Goal: Information Seeking & Learning: Learn about a topic

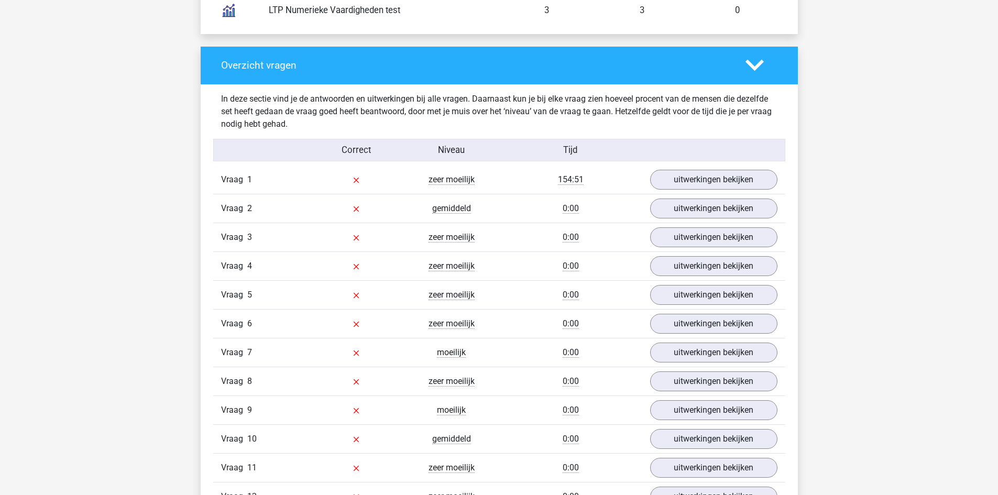
scroll to position [995, 0]
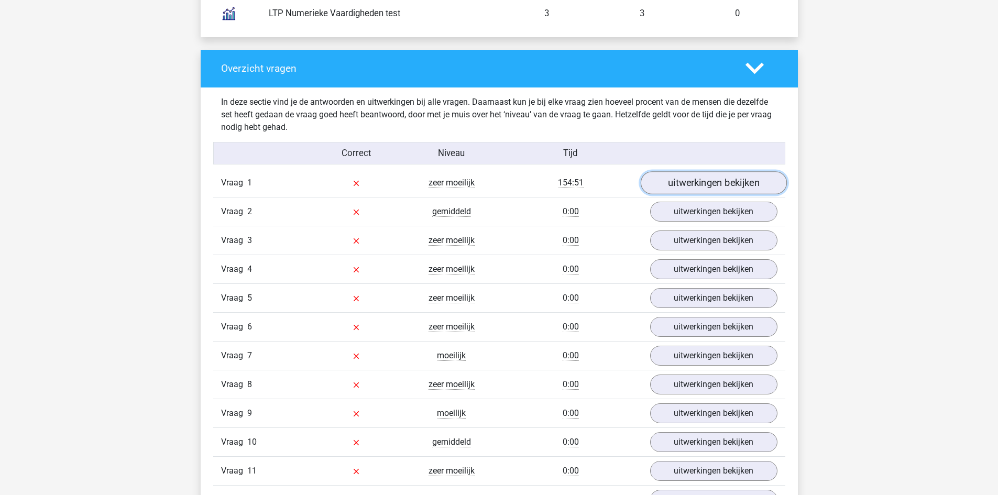
click at [699, 176] on link "uitwerkingen bekijken" at bounding box center [713, 182] width 146 height 23
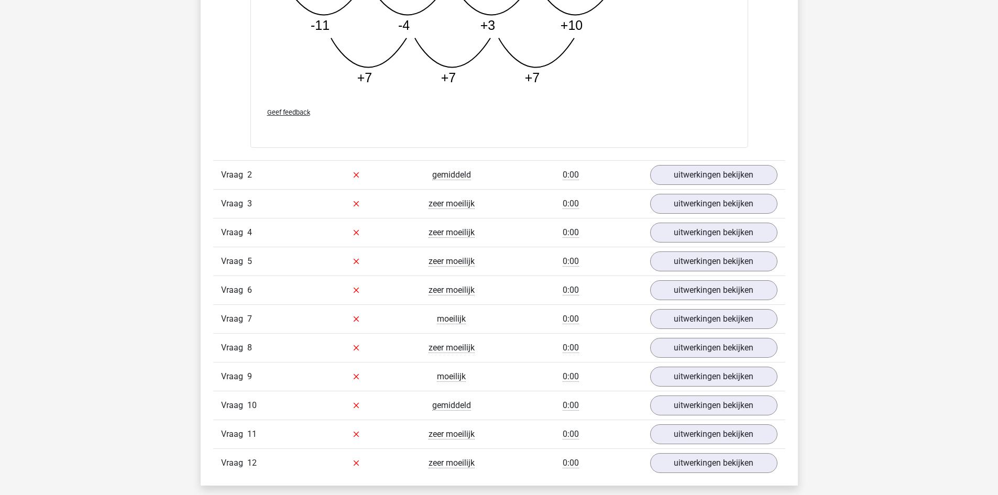
scroll to position [1571, 0]
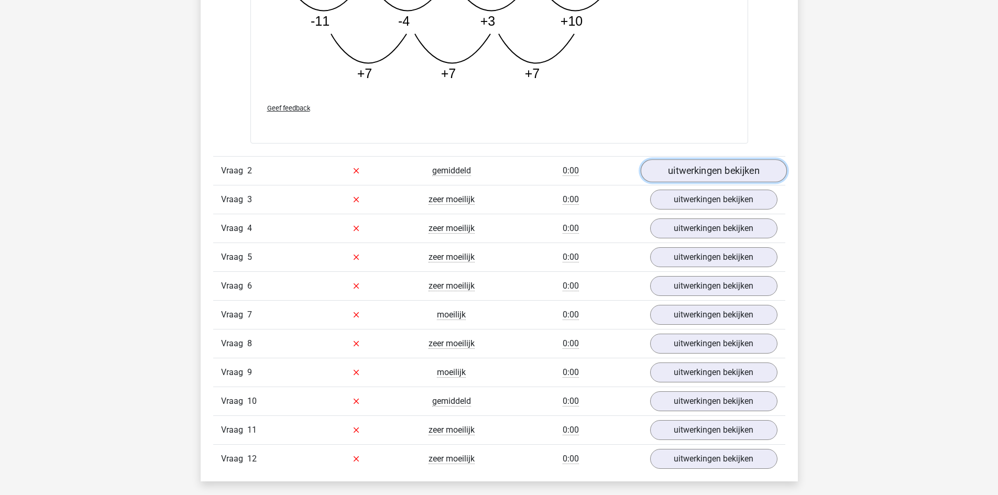
click at [736, 171] on link "uitwerkingen bekijken" at bounding box center [713, 170] width 146 height 23
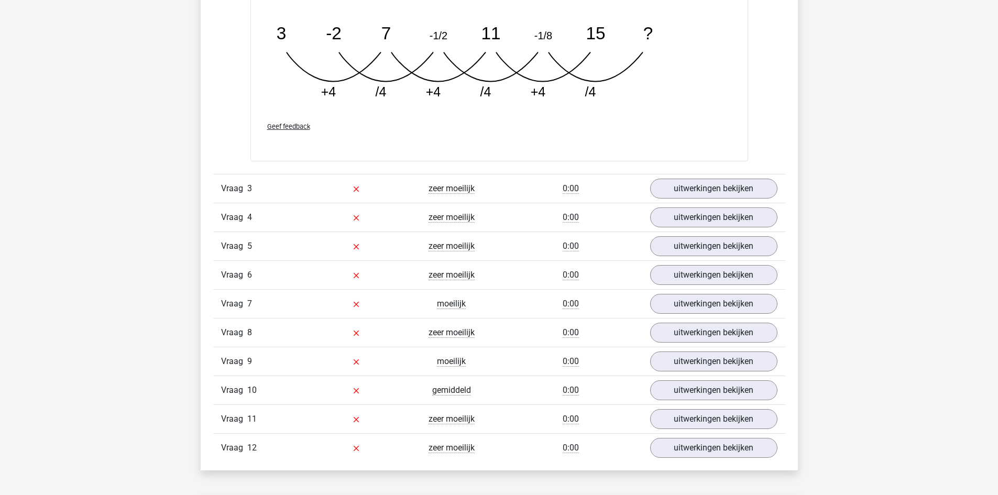
scroll to position [2095, 0]
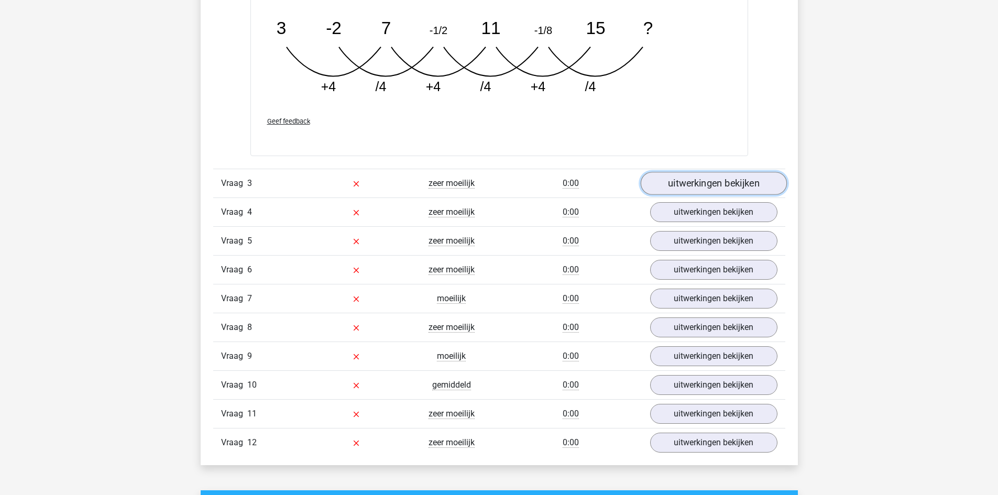
click at [714, 179] on link "uitwerkingen bekijken" at bounding box center [713, 183] width 146 height 23
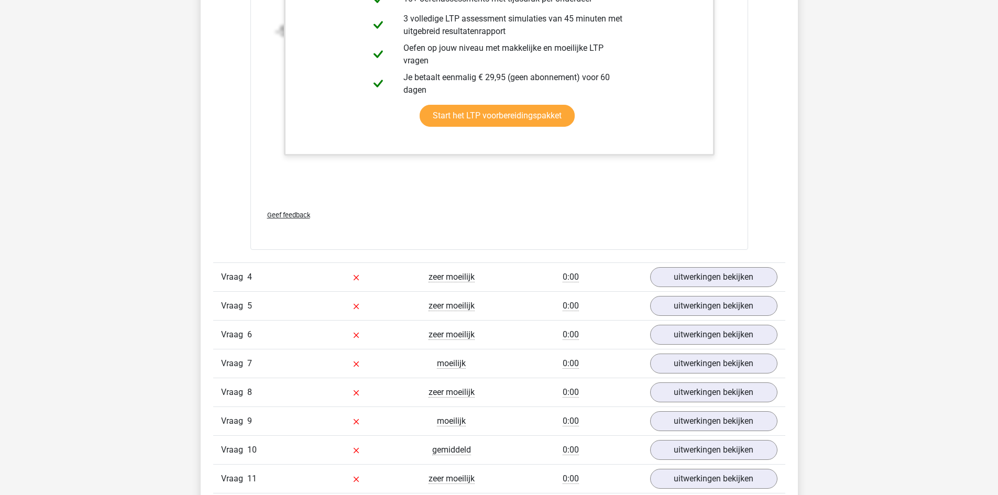
scroll to position [2671, 0]
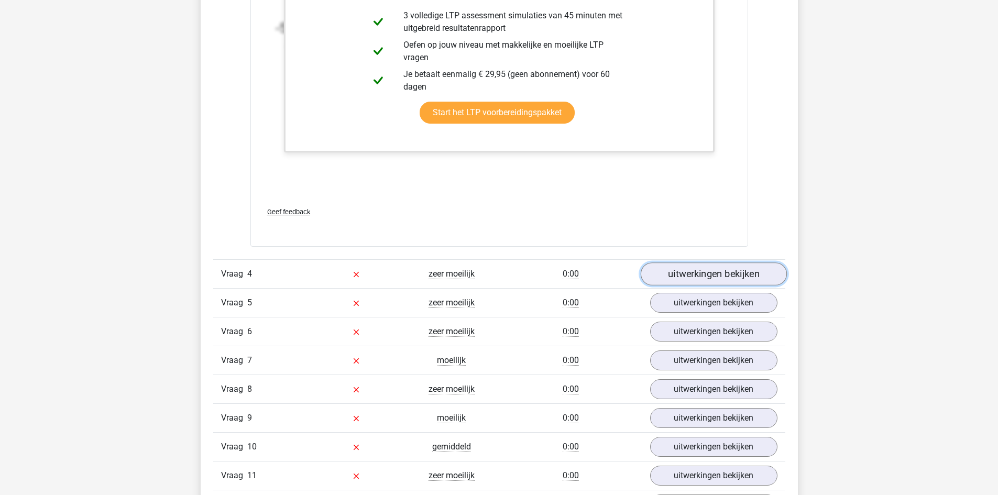
click at [715, 271] on link "uitwerkingen bekijken" at bounding box center [713, 273] width 146 height 23
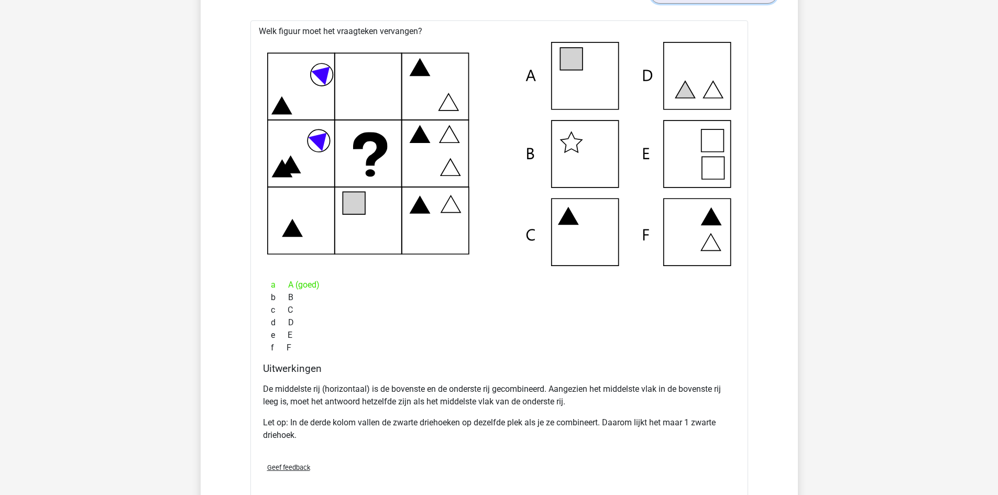
scroll to position [2933, 0]
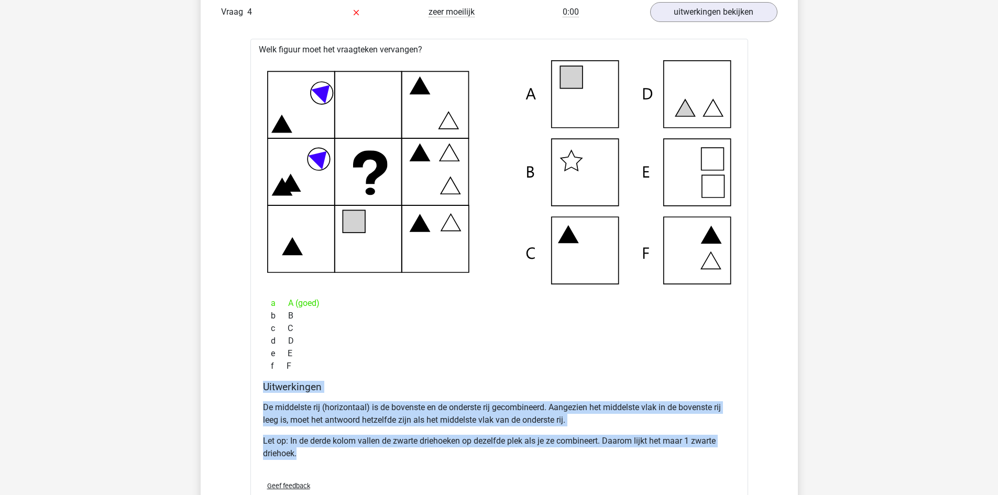
drag, startPoint x: 259, startPoint y: 386, endPoint x: 642, endPoint y: 470, distance: 392.0
click at [642, 470] on div "Uitwerkingen De middelste rij (horizontaal) is de bovenste en de onderste rij g…" at bounding box center [499, 427] width 481 height 92
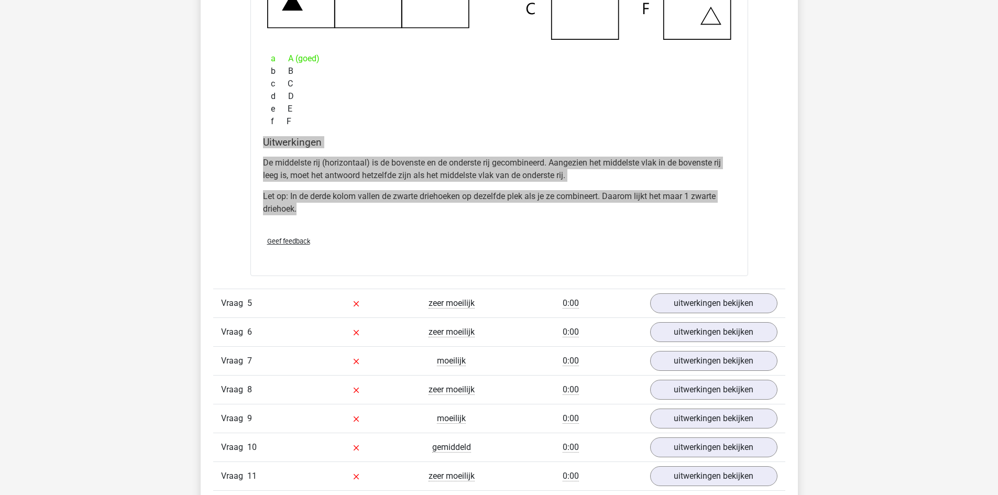
scroll to position [3195, 0]
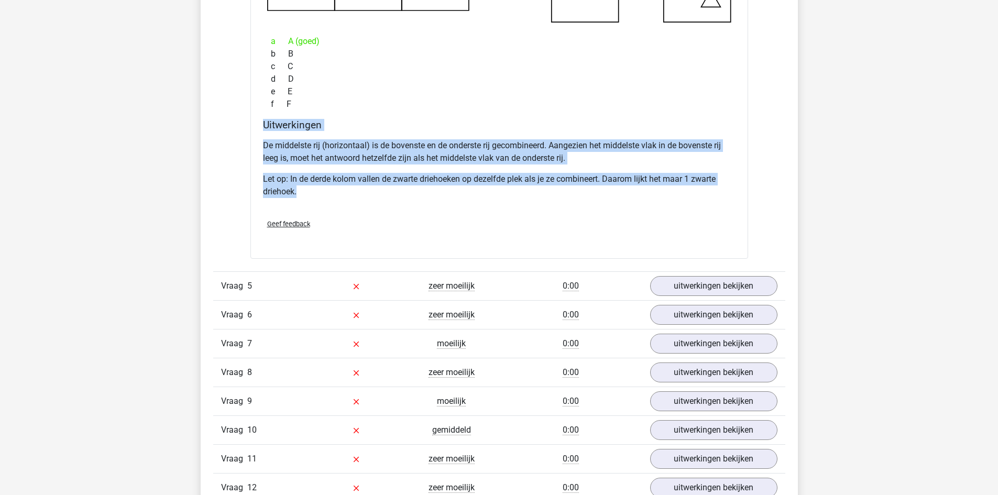
click at [576, 205] on div "De middelste rij (horizontaal) is de bovenste en de onderste rij gecombineerd. …" at bounding box center [499, 172] width 472 height 75
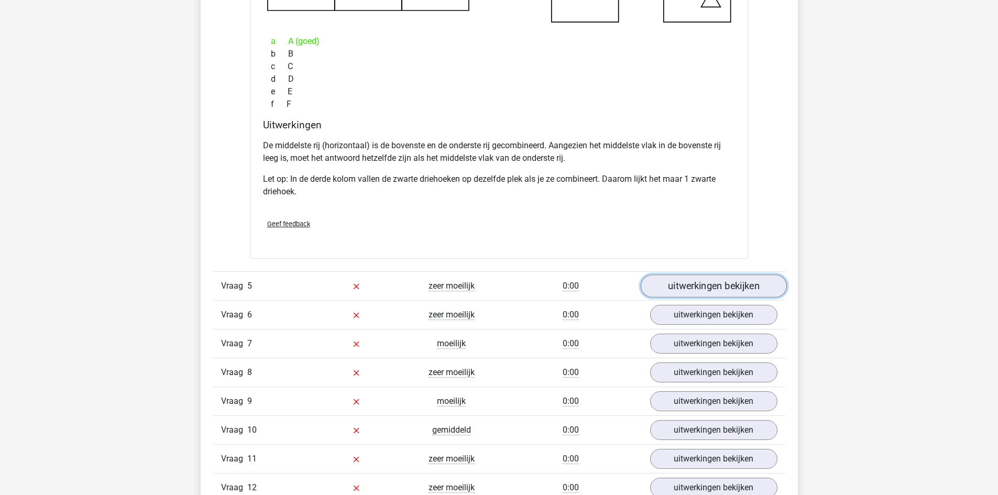
click at [722, 285] on link "uitwerkingen bekijken" at bounding box center [713, 285] width 146 height 23
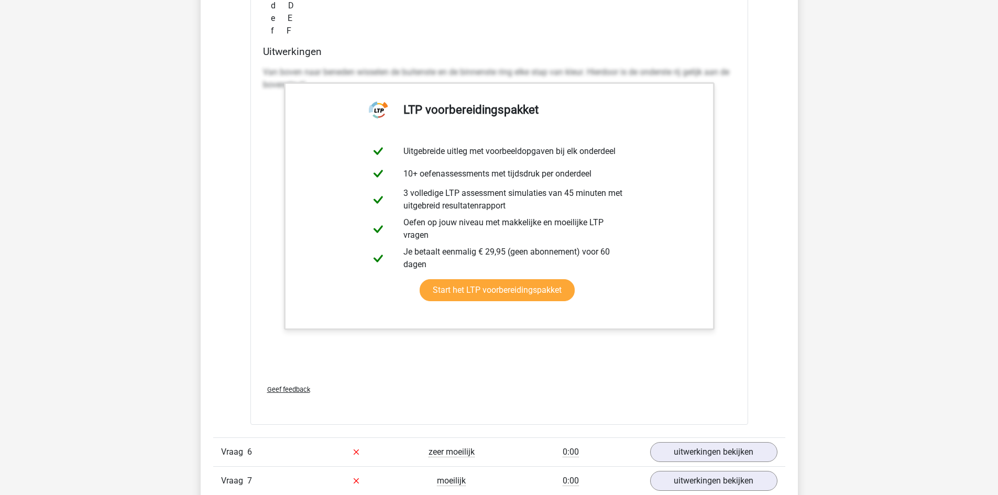
scroll to position [3771, 0]
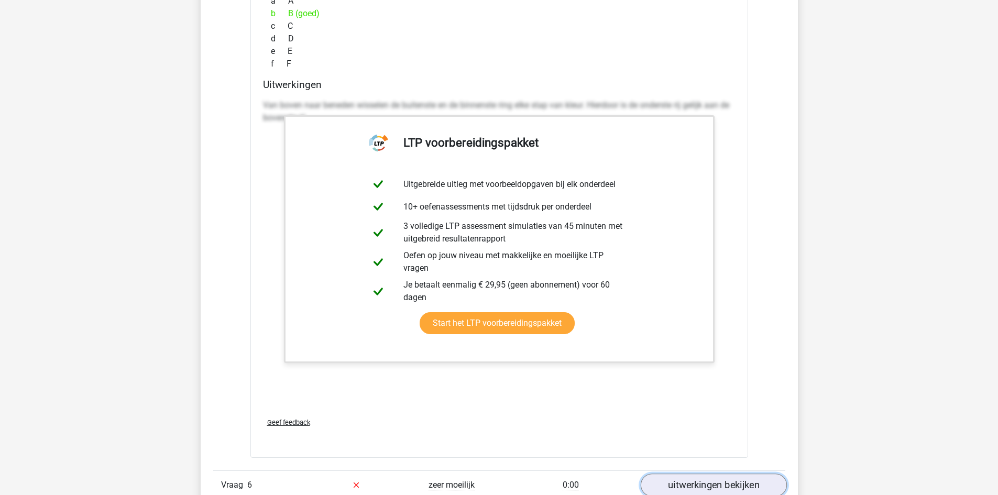
click at [698, 483] on link "uitwerkingen bekijken" at bounding box center [713, 484] width 146 height 23
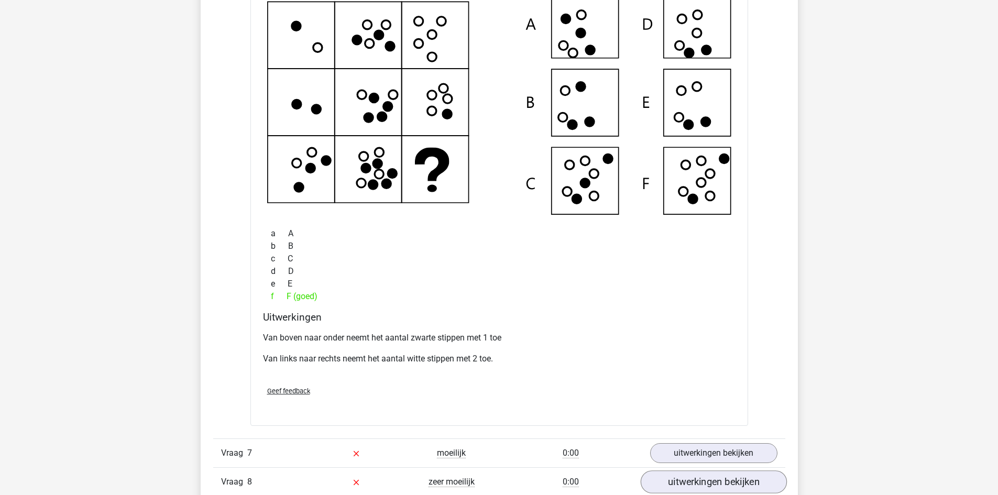
scroll to position [4294, 0]
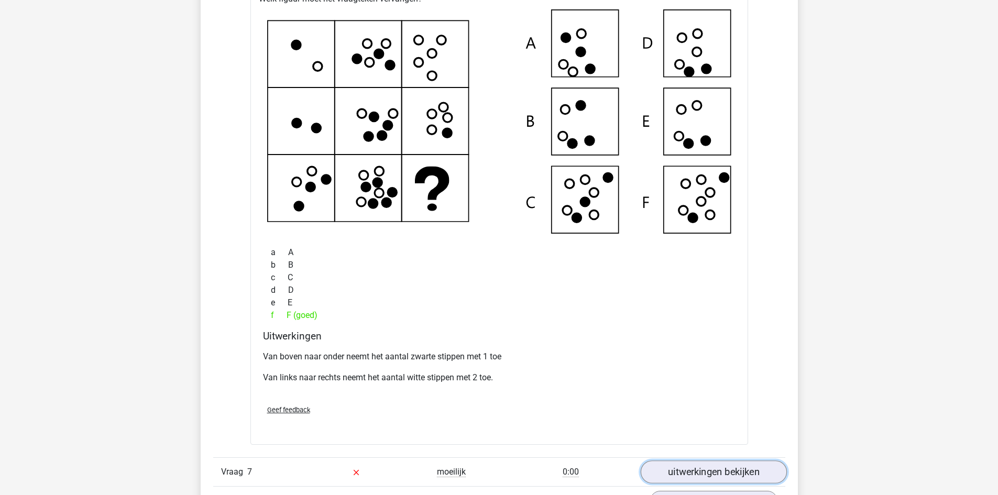
click at [710, 470] on link "uitwerkingen bekijken" at bounding box center [713, 471] width 146 height 23
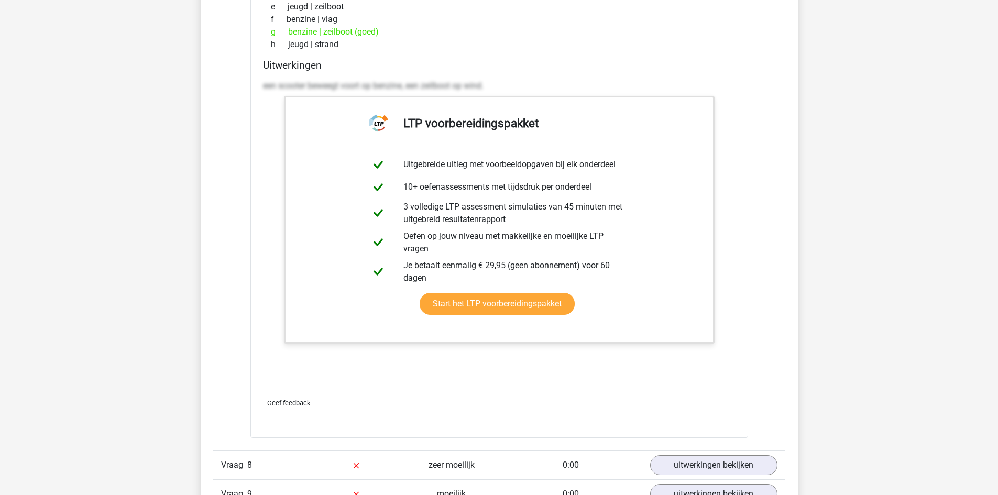
scroll to position [4975, 0]
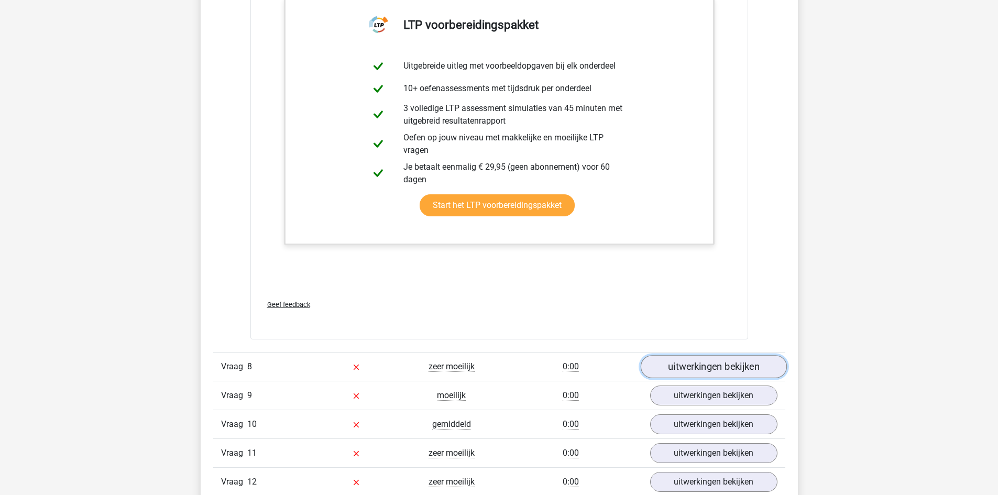
click at [716, 367] on link "uitwerkingen bekijken" at bounding box center [713, 366] width 146 height 23
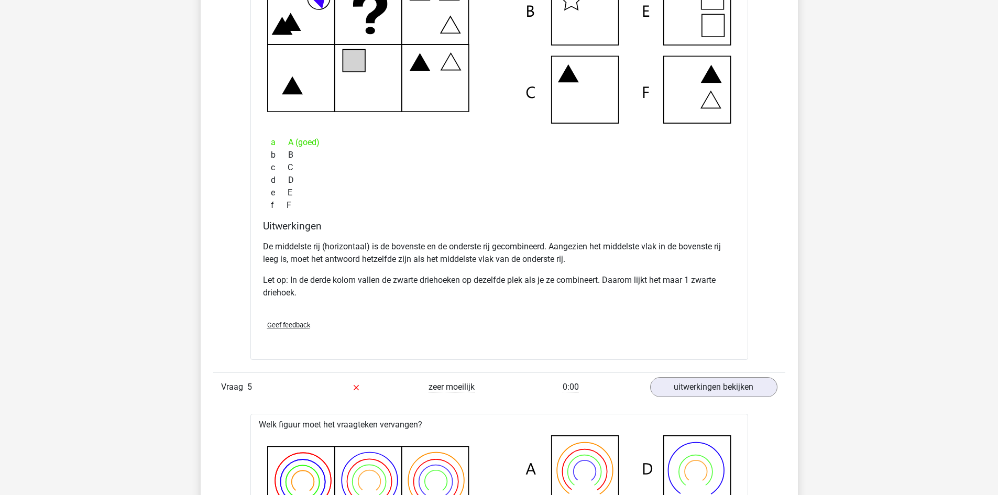
scroll to position [3090, 0]
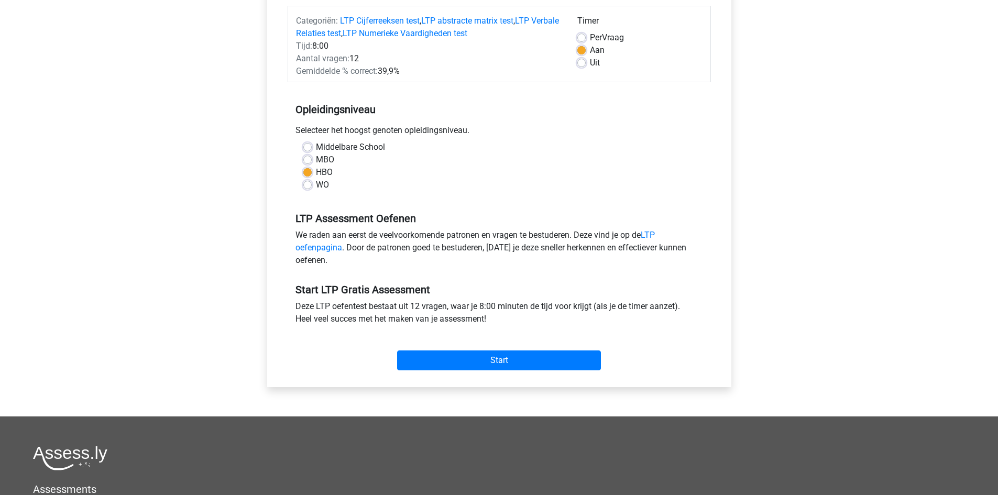
scroll to position [157, 0]
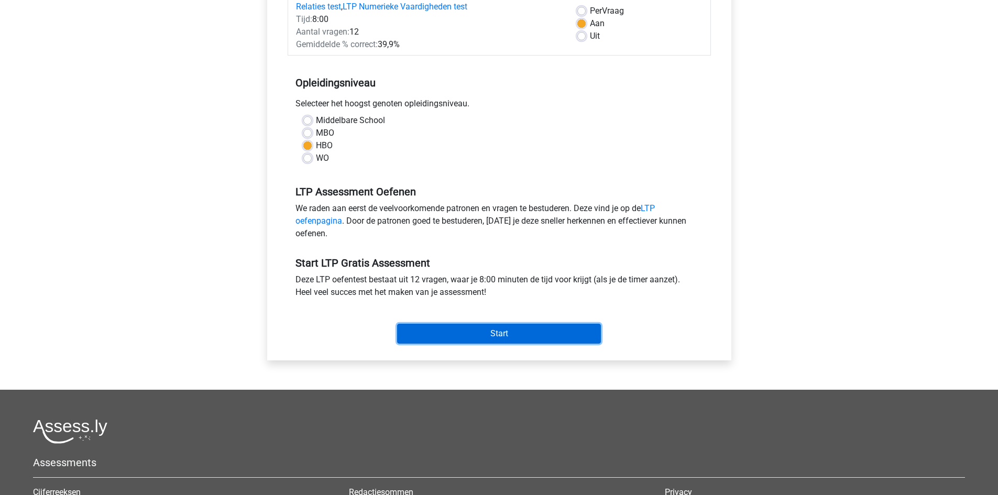
click at [505, 335] on input "Start" at bounding box center [499, 334] width 204 height 20
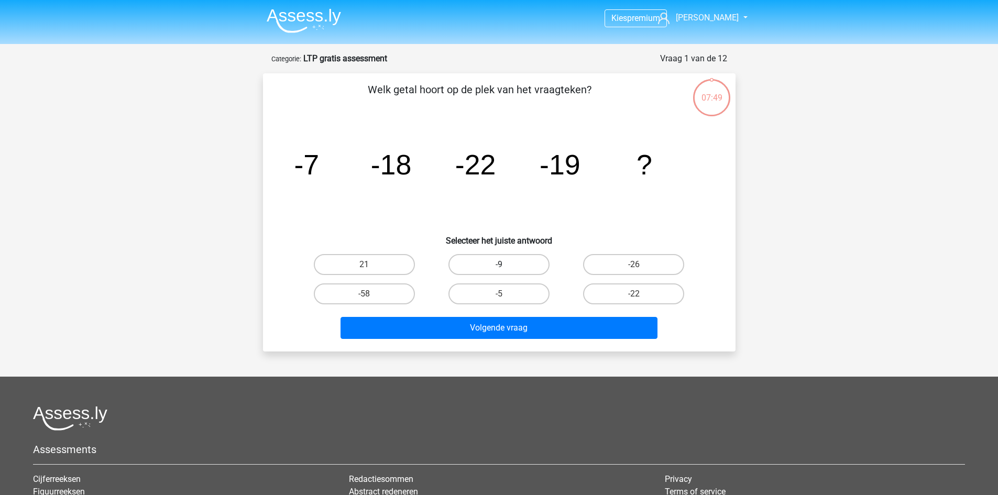
click at [501, 258] on label "-9" at bounding box center [498, 264] width 101 height 21
click at [501, 264] on input "-9" at bounding box center [502, 267] width 7 height 7
radio input "true"
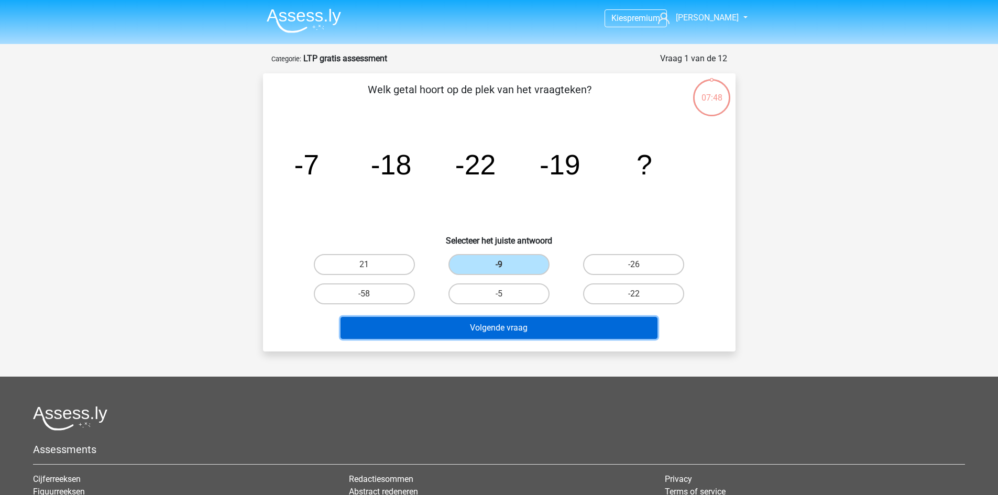
click at [507, 325] on button "Volgende vraag" at bounding box center [498, 328] width 317 height 22
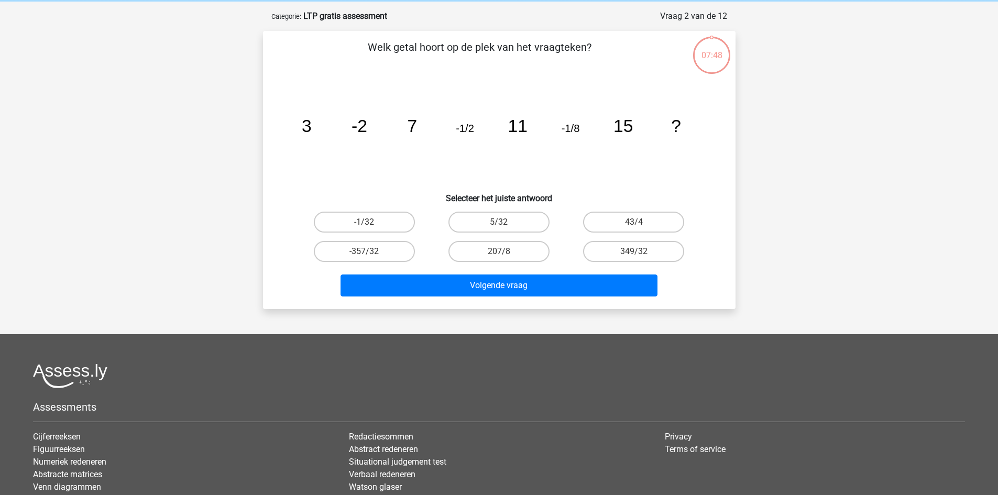
scroll to position [52, 0]
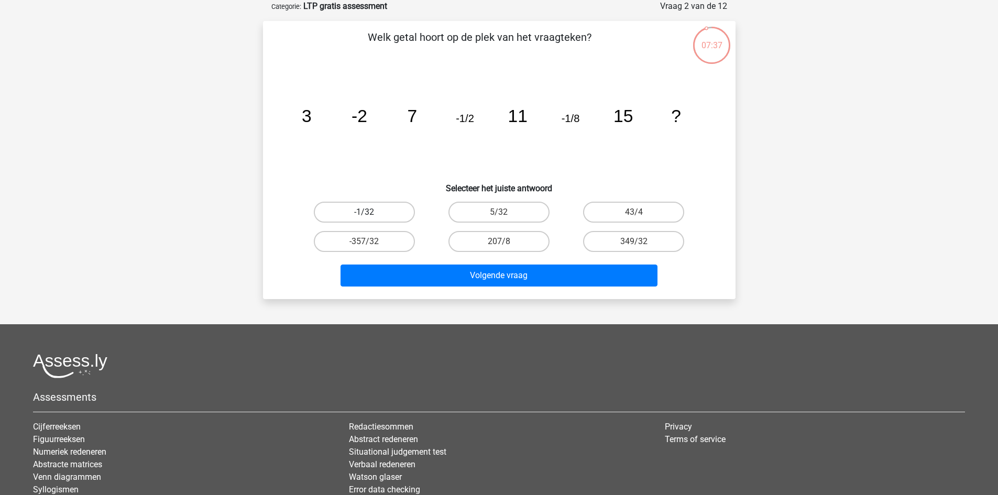
click at [378, 209] on label "-1/32" at bounding box center [364, 212] width 101 height 21
click at [371, 212] on input "-1/32" at bounding box center [367, 215] width 7 height 7
radio input "true"
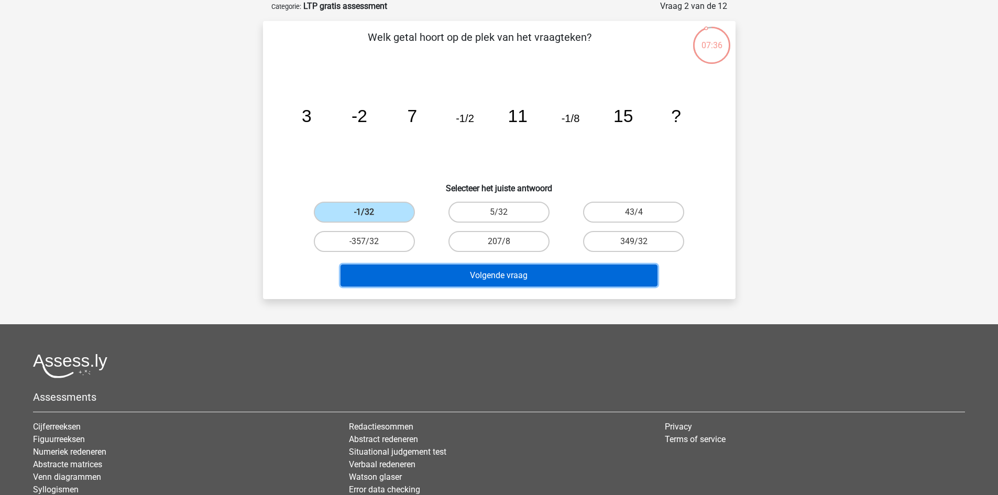
click at [520, 275] on button "Volgende vraag" at bounding box center [498, 275] width 317 height 22
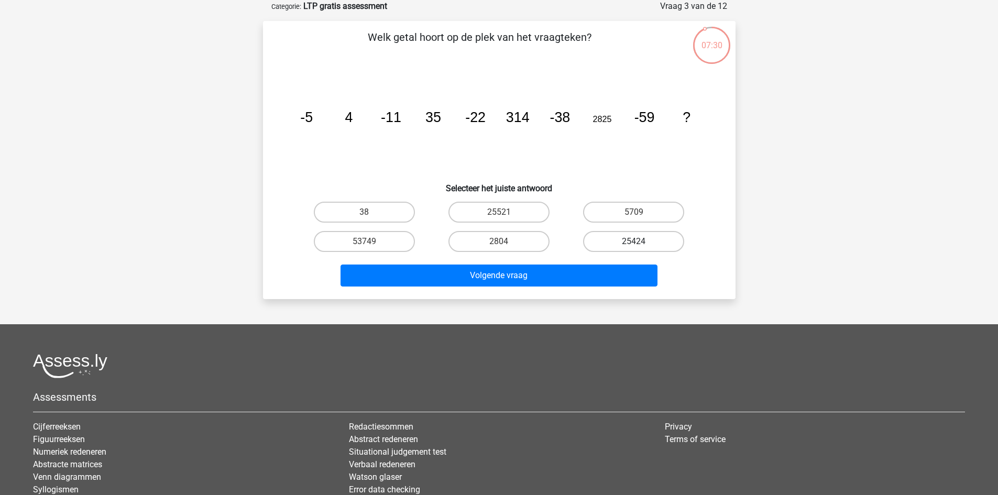
click at [623, 239] on label "25424" at bounding box center [633, 241] width 101 height 21
click at [634, 241] on input "25424" at bounding box center [637, 244] width 7 height 7
radio input "true"
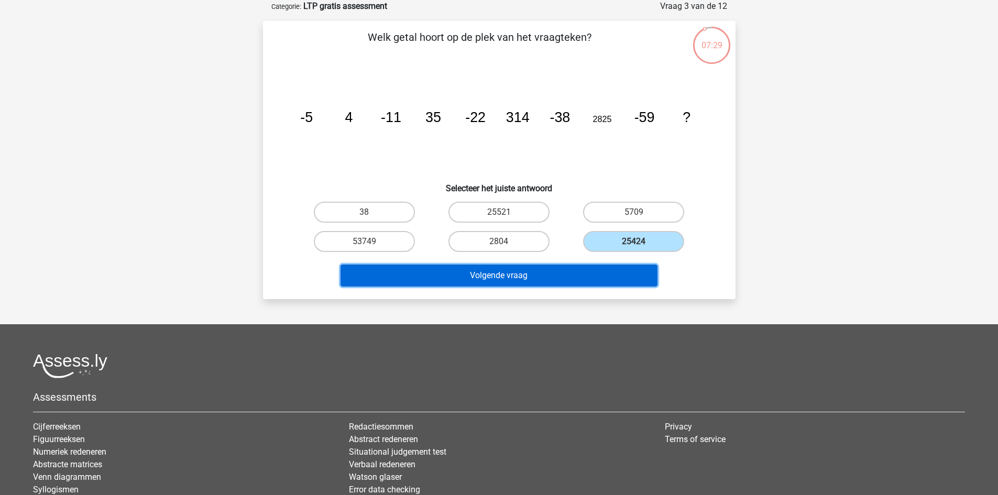
click at [539, 276] on button "Volgende vraag" at bounding box center [498, 275] width 317 height 22
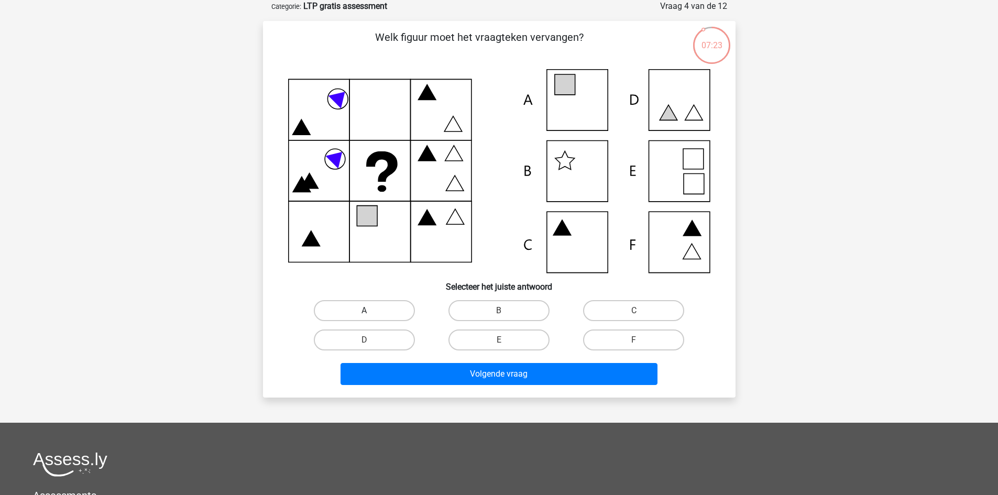
click at [362, 307] on label "A" at bounding box center [364, 310] width 101 height 21
click at [364, 311] on input "A" at bounding box center [367, 314] width 7 height 7
radio input "true"
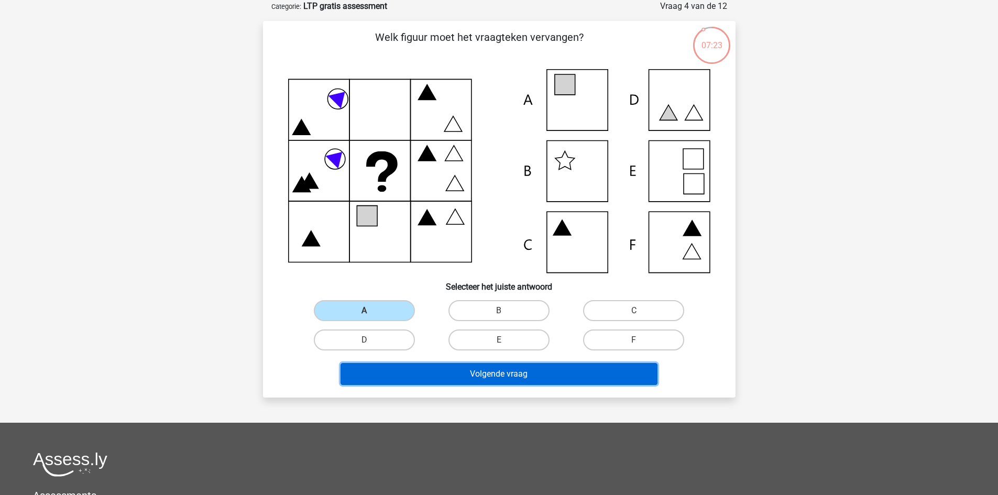
click at [509, 370] on button "Volgende vraag" at bounding box center [498, 374] width 317 height 22
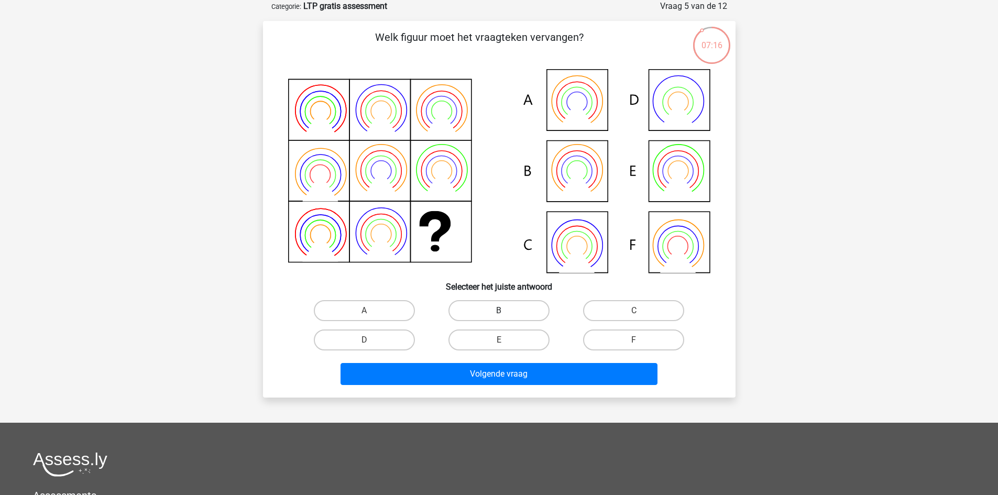
click at [501, 307] on label "B" at bounding box center [498, 310] width 101 height 21
click at [501, 311] on input "B" at bounding box center [502, 314] width 7 height 7
radio input "true"
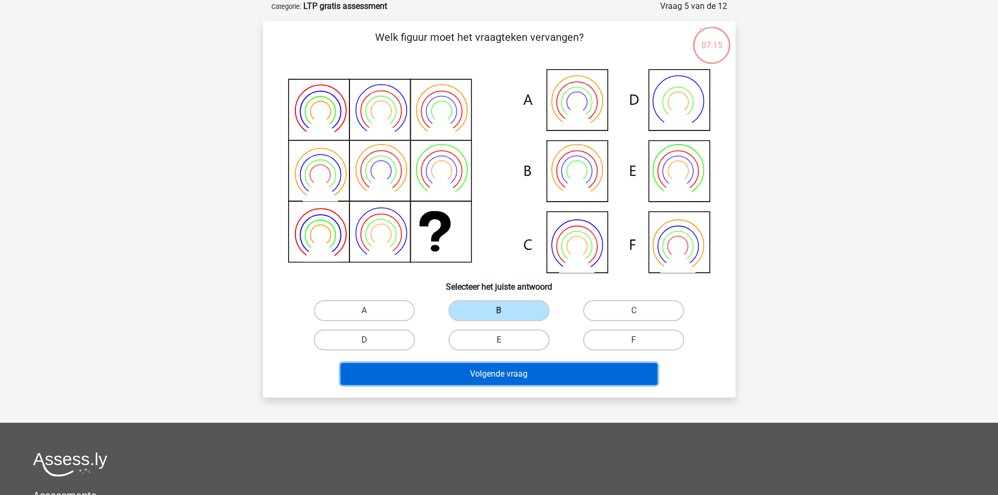
click at [526, 370] on button "Volgende vraag" at bounding box center [498, 374] width 317 height 22
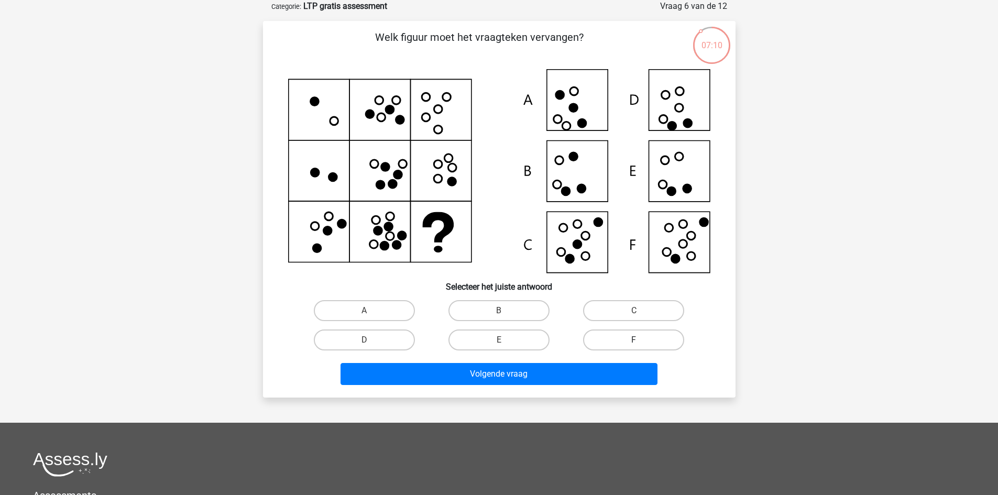
click at [615, 338] on label "F" at bounding box center [633, 339] width 101 height 21
click at [634, 340] on input "F" at bounding box center [637, 343] width 7 height 7
radio input "true"
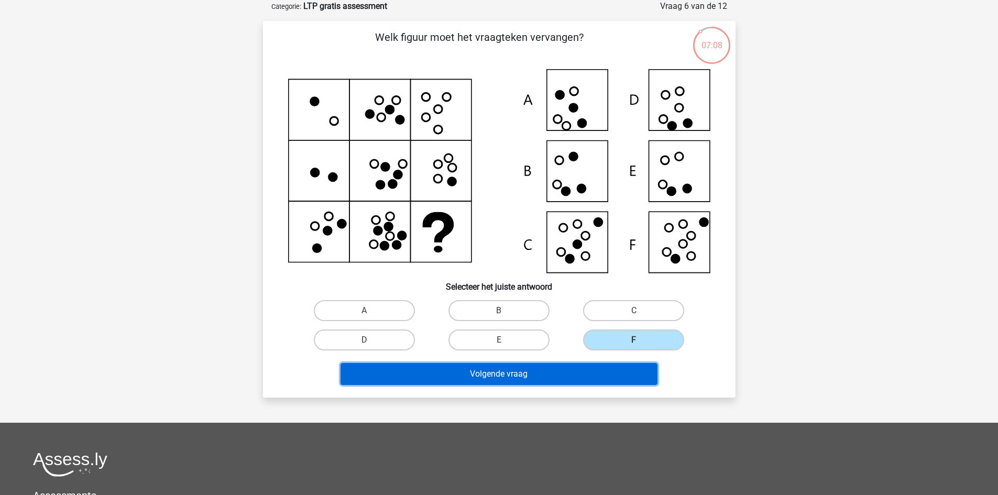
click at [523, 370] on button "Volgende vraag" at bounding box center [498, 374] width 317 height 22
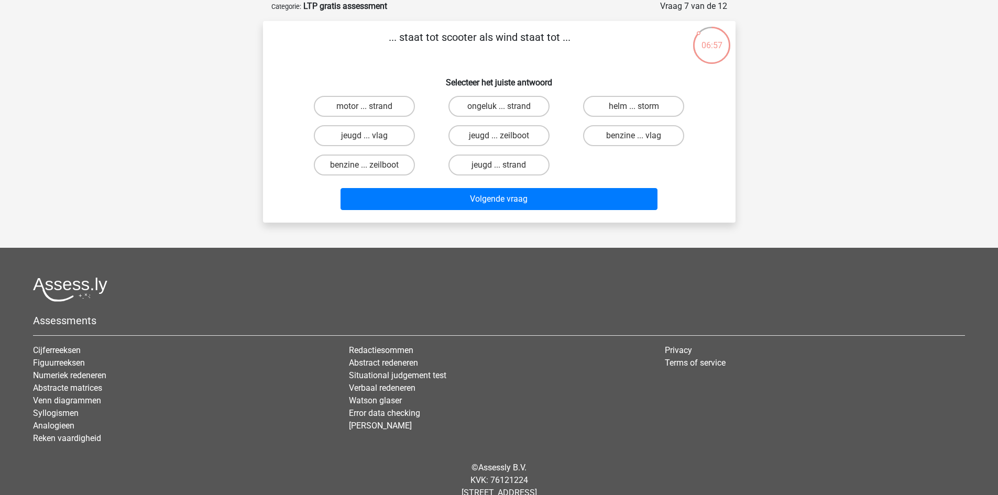
drag, startPoint x: 332, startPoint y: 104, endPoint x: 290, endPoint y: 96, distance: 42.6
click at [292, 109] on div "motor ... strand ongeluk ... strand helm ... storm jeugd ... vlag jeugd ... zei…" at bounding box center [499, 136] width 439 height 88
click at [651, 104] on label "helm ... storm" at bounding box center [633, 106] width 101 height 21
click at [640, 106] on input "helm ... storm" at bounding box center [637, 109] width 7 height 7
radio input "true"
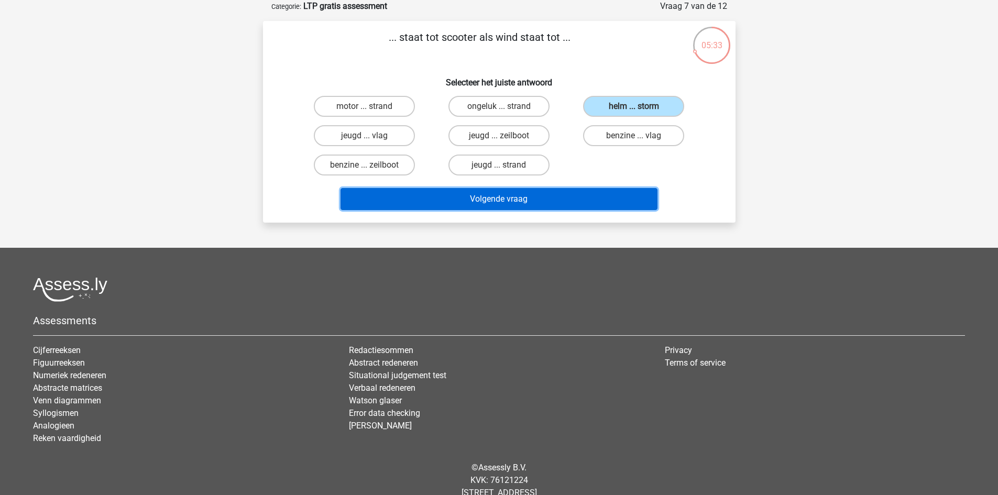
click at [526, 198] on button "Volgende vraag" at bounding box center [498, 199] width 317 height 22
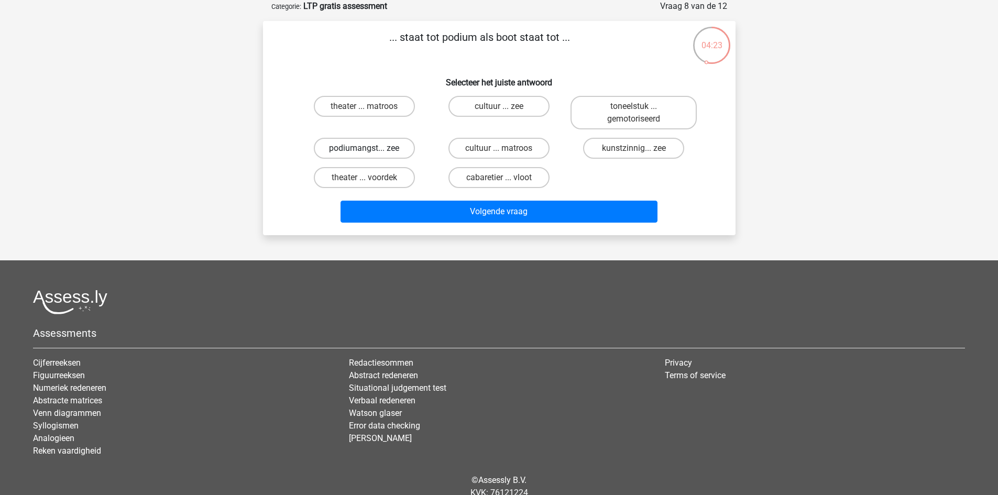
click at [382, 145] on label "podiumangst... zee" at bounding box center [364, 148] width 101 height 21
click at [371, 148] on input "podiumangst... zee" at bounding box center [367, 151] width 7 height 7
radio input "true"
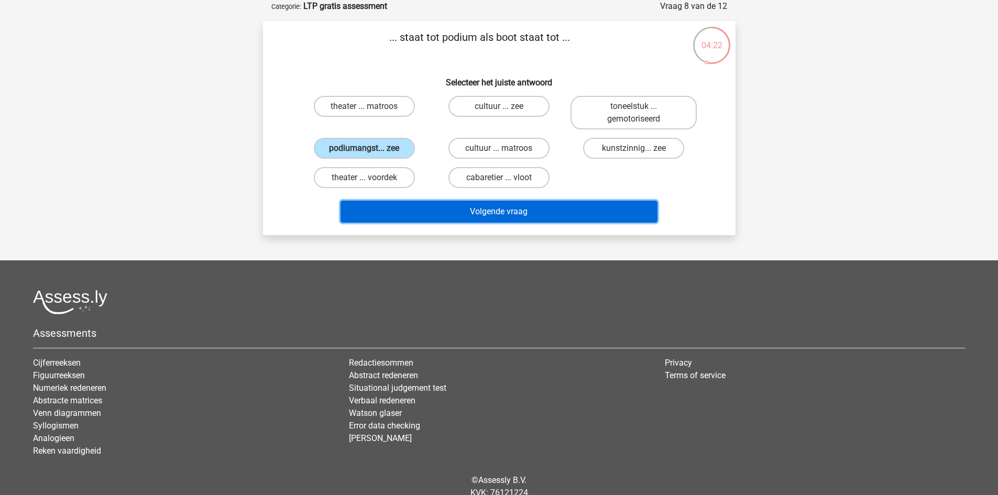
click at [515, 209] on button "Volgende vraag" at bounding box center [498, 212] width 317 height 22
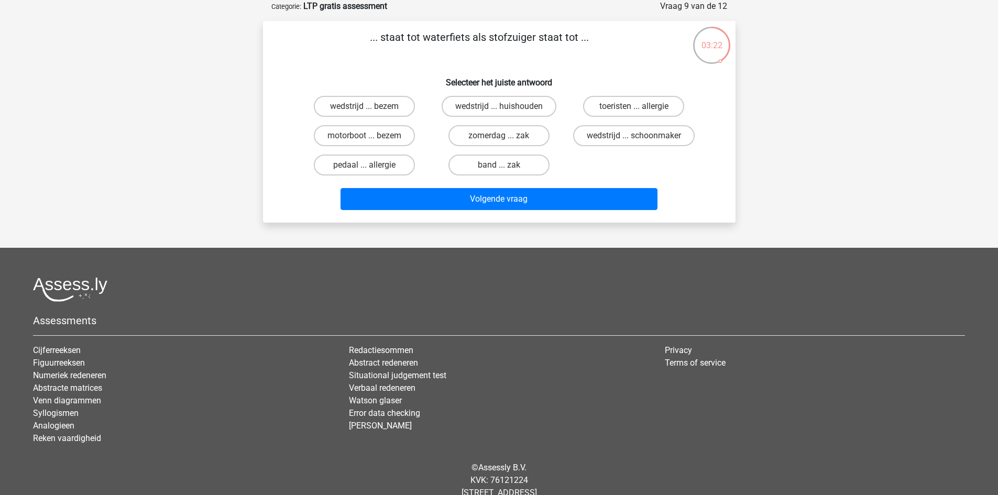
click at [592, 68] on div "... staat tot waterfiets als stofzuiger staat tot ... Selecteer het juiste antw…" at bounding box center [499, 121] width 464 height 185
click at [661, 136] on label "wedstrijd ... schoonmaker" at bounding box center [633, 135] width 121 height 21
click at [640, 136] on input "wedstrijd ... schoonmaker" at bounding box center [637, 139] width 7 height 7
radio input "true"
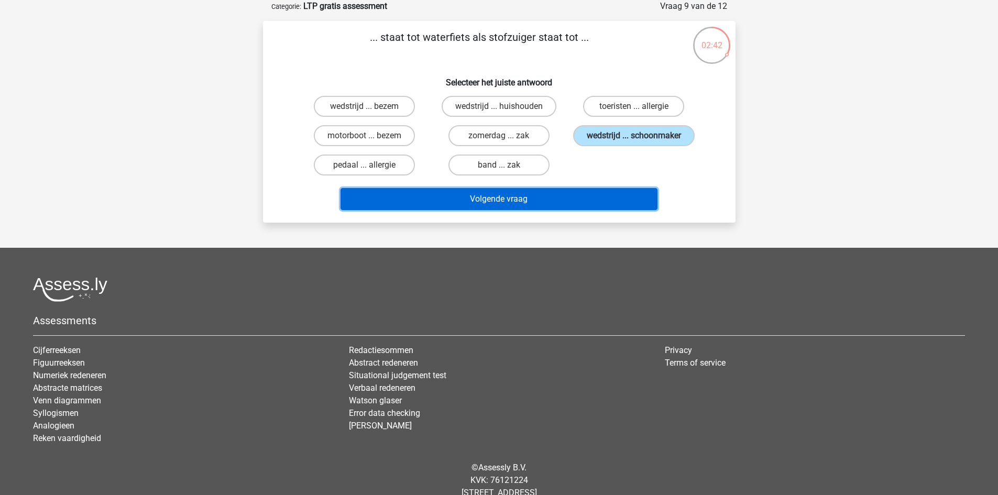
click at [522, 201] on button "Volgende vraag" at bounding box center [498, 199] width 317 height 22
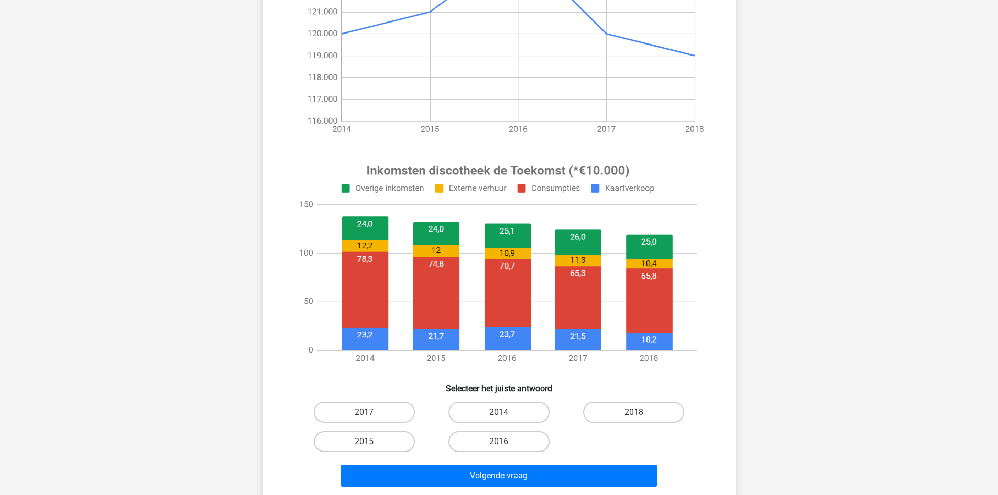
scroll to position [262, 0]
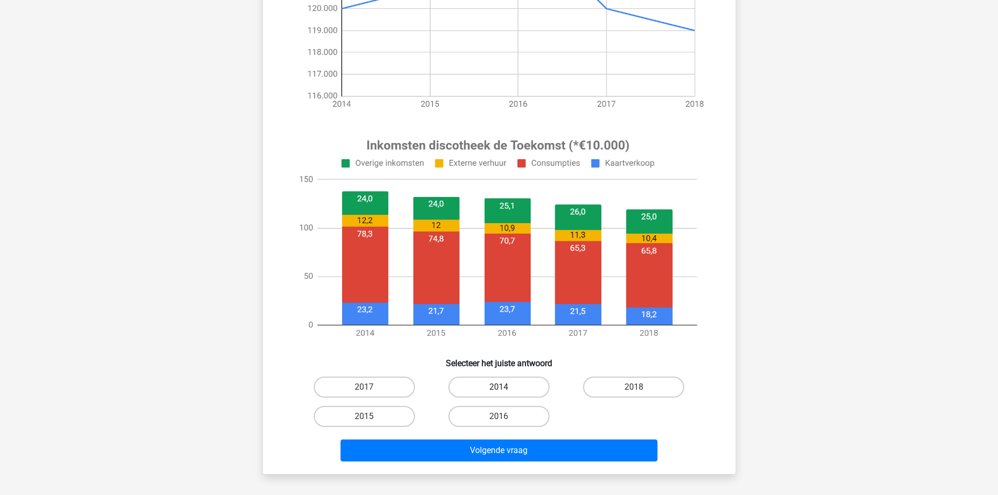
click at [506, 384] on label "2014" at bounding box center [498, 387] width 101 height 21
click at [505, 387] on input "2014" at bounding box center [502, 390] width 7 height 7
radio input "true"
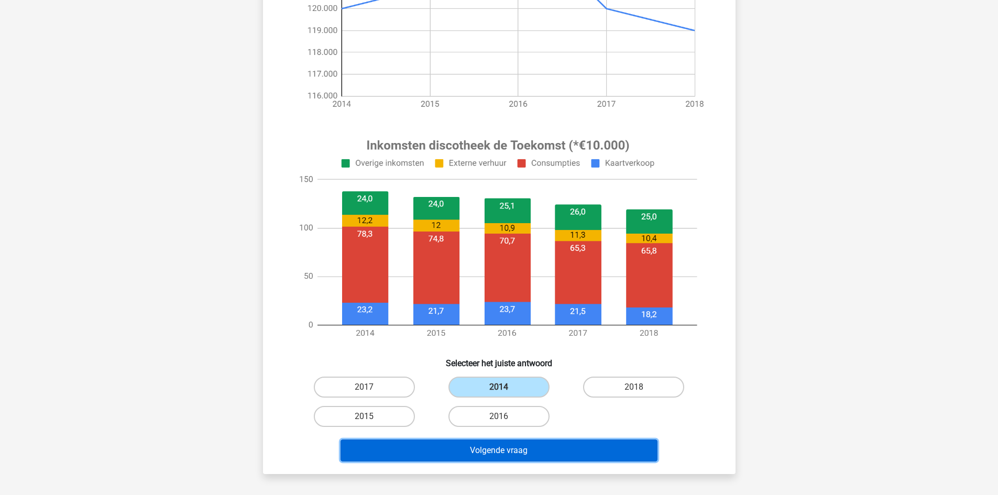
click at [539, 451] on button "Volgende vraag" at bounding box center [498, 450] width 317 height 22
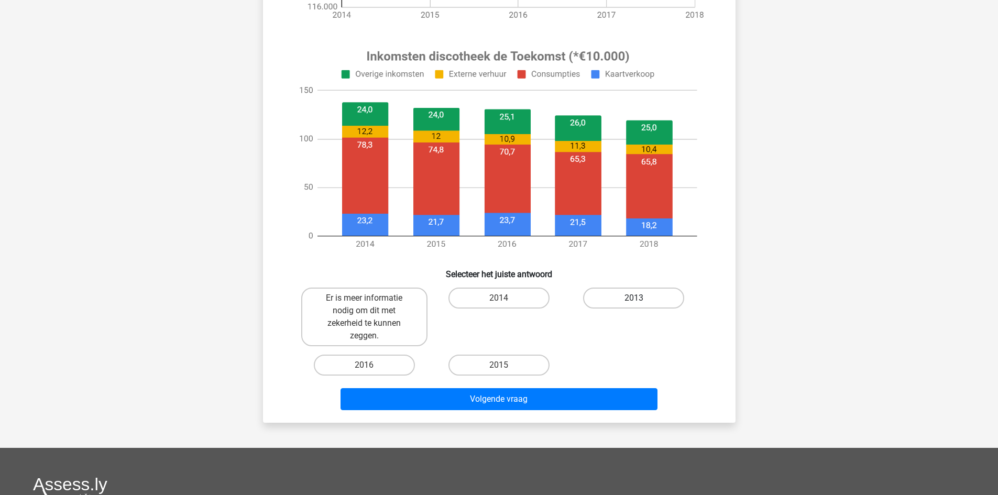
scroll to position [367, 0]
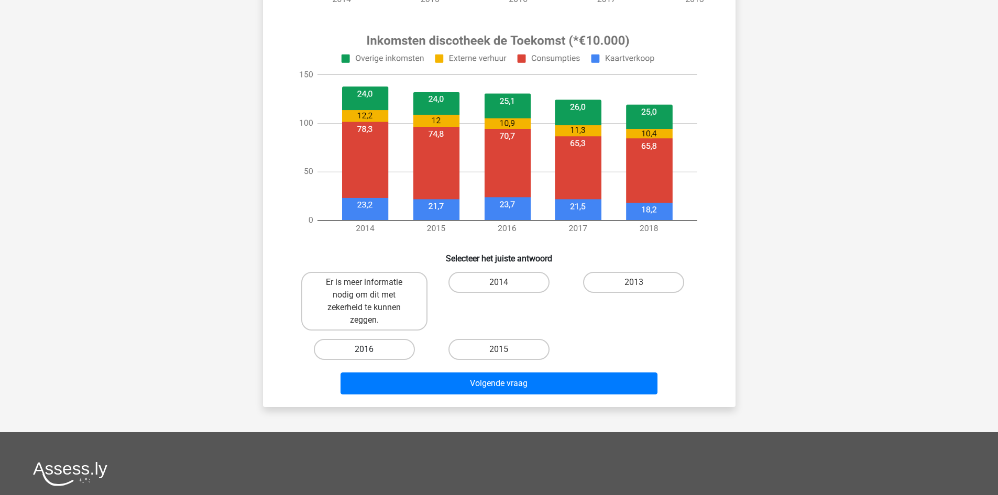
click at [350, 352] on label "2016" at bounding box center [364, 349] width 101 height 21
click at [364, 352] on input "2016" at bounding box center [367, 352] width 7 height 7
radio input "true"
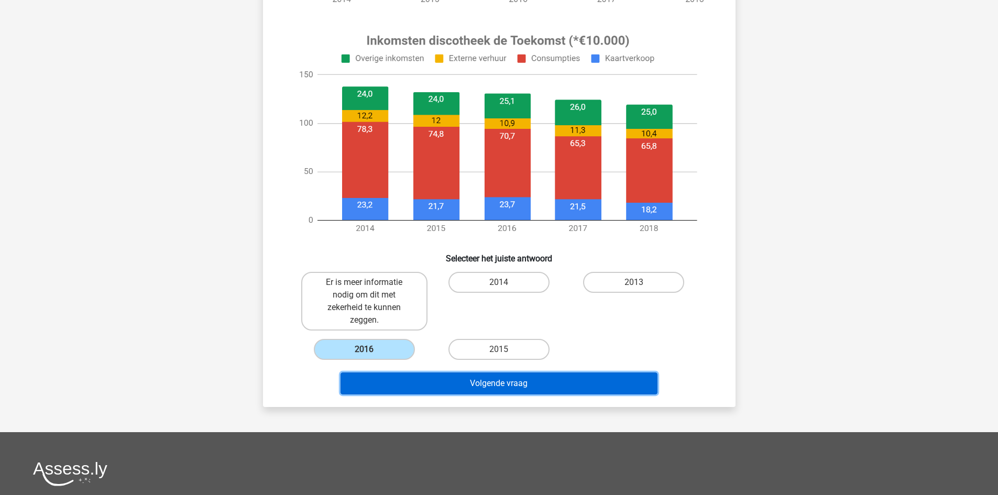
click at [481, 380] on button "Volgende vraag" at bounding box center [498, 383] width 317 height 22
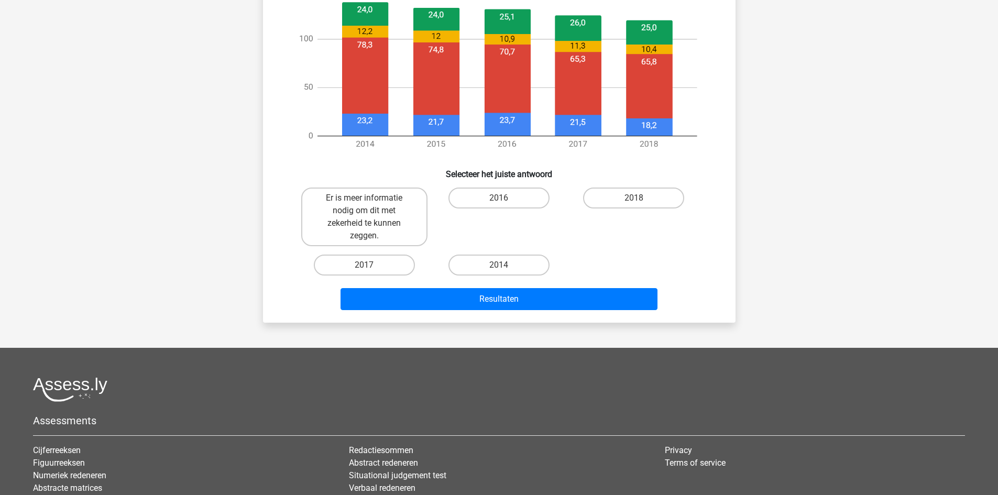
scroll to position [471, 0]
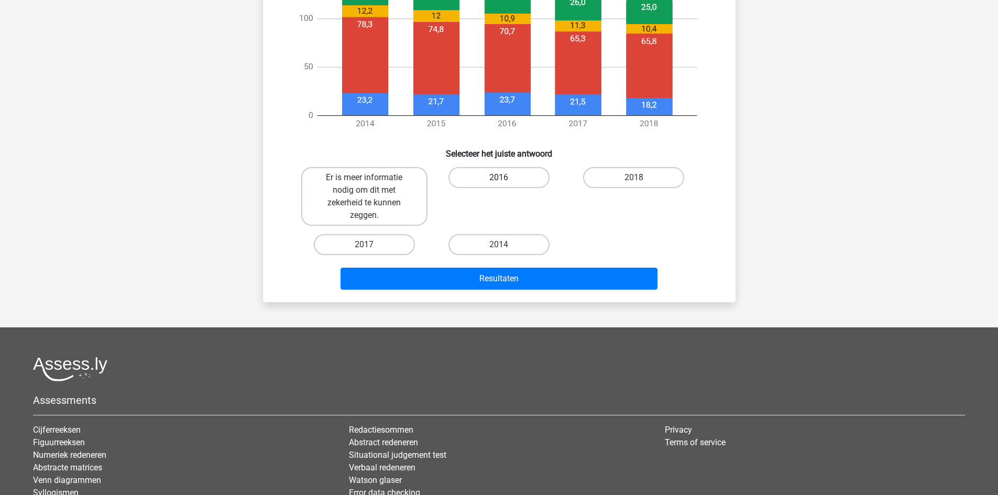
click at [522, 176] on label "2016" at bounding box center [498, 177] width 101 height 21
click at [505, 178] on input "2016" at bounding box center [502, 181] width 7 height 7
radio input "true"
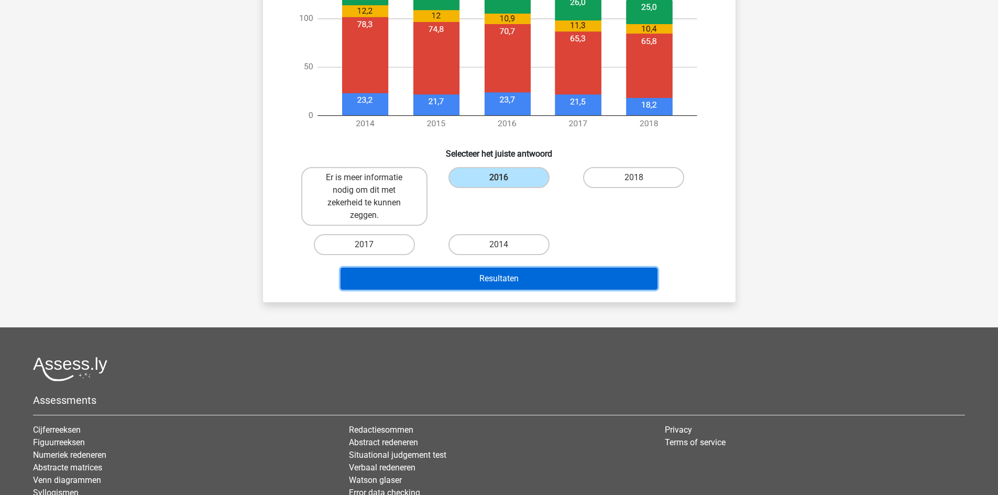
click at [524, 279] on button "Resultaten" at bounding box center [498, 279] width 317 height 22
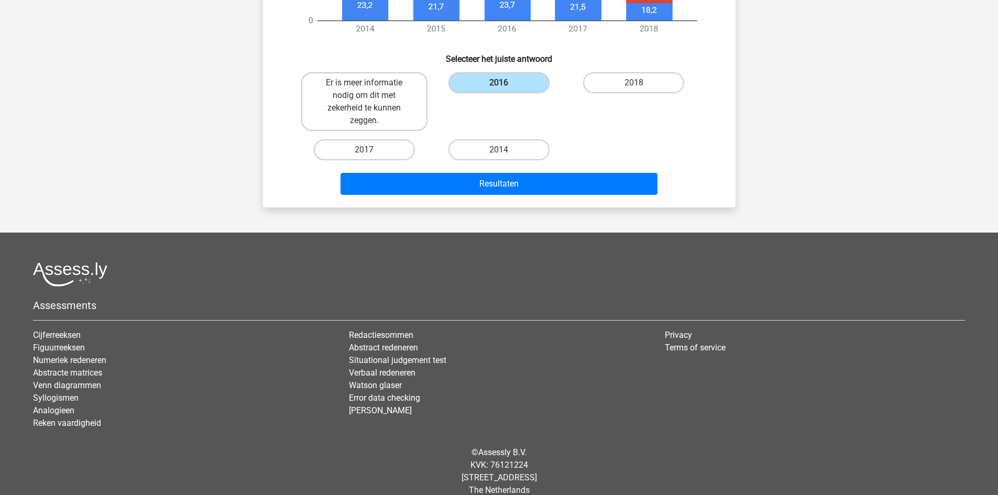
scroll to position [580, 0]
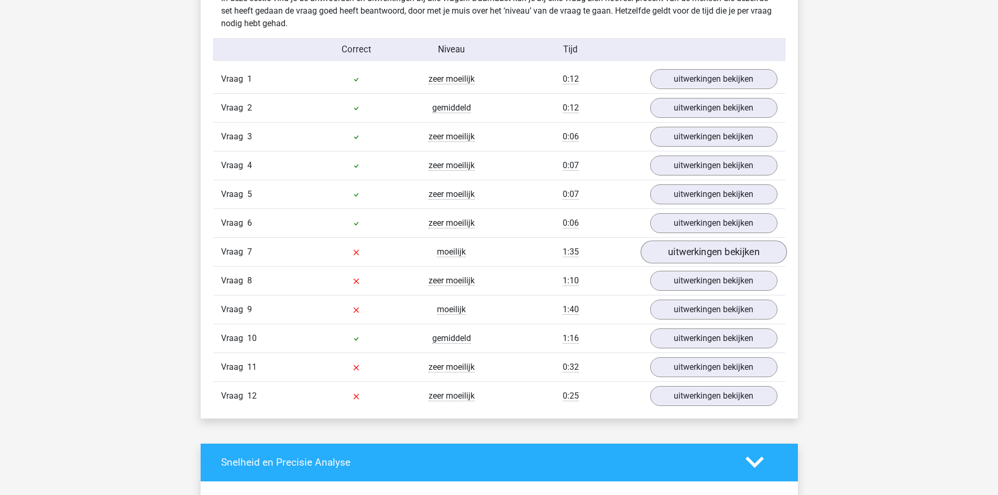
scroll to position [1152, 0]
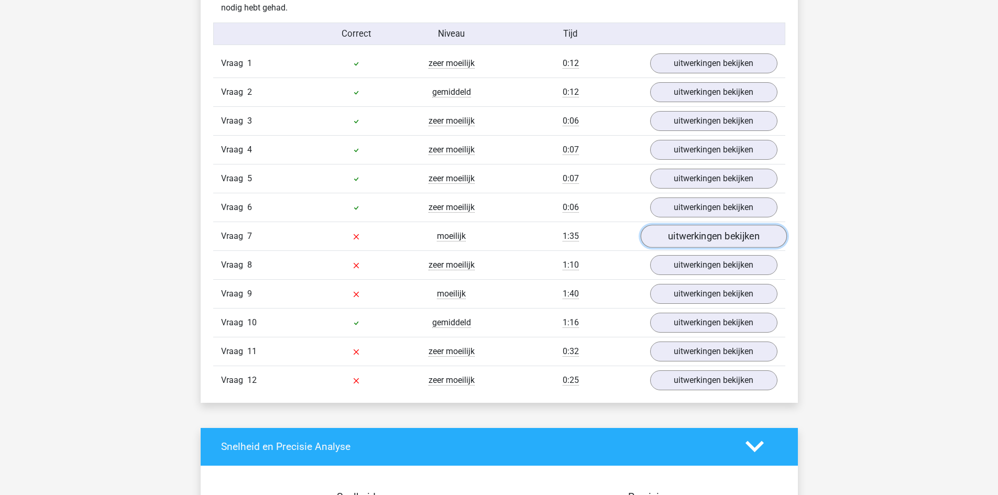
click at [730, 235] on link "uitwerkingen bekijken" at bounding box center [713, 236] width 146 height 23
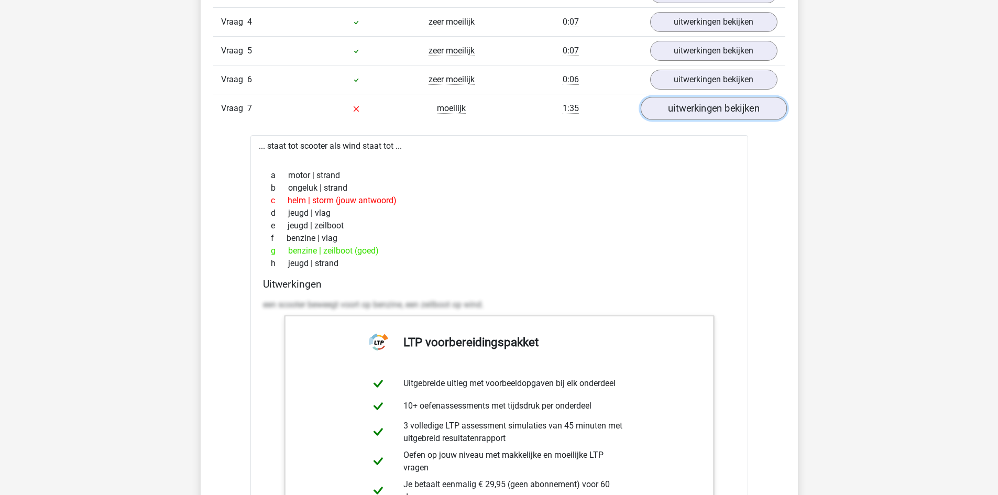
scroll to position [1309, 0]
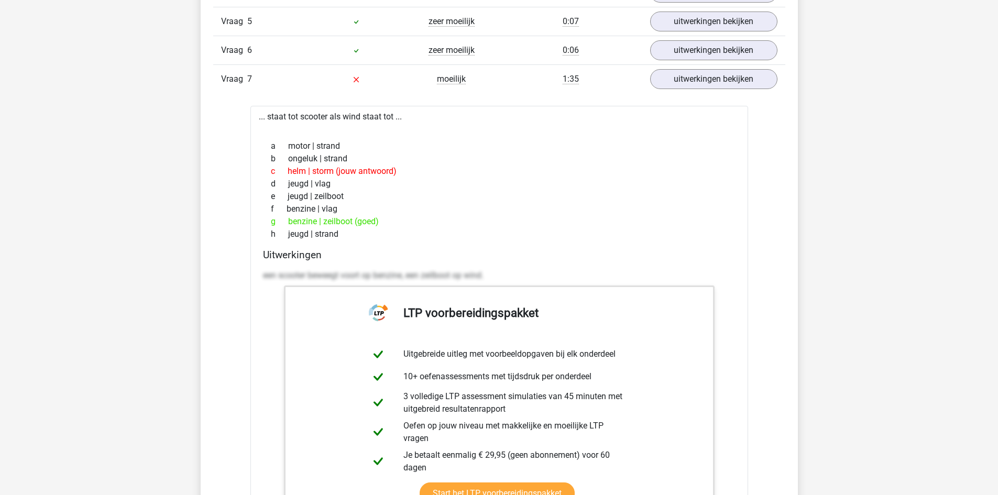
drag, startPoint x: 388, startPoint y: 222, endPoint x: 286, endPoint y: 220, distance: 101.1
click at [286, 220] on div "g benzine | zeilboot (goed)" at bounding box center [499, 221] width 472 height 13
click at [338, 223] on div "g benzine | zeilboot (goed)" at bounding box center [499, 221] width 472 height 13
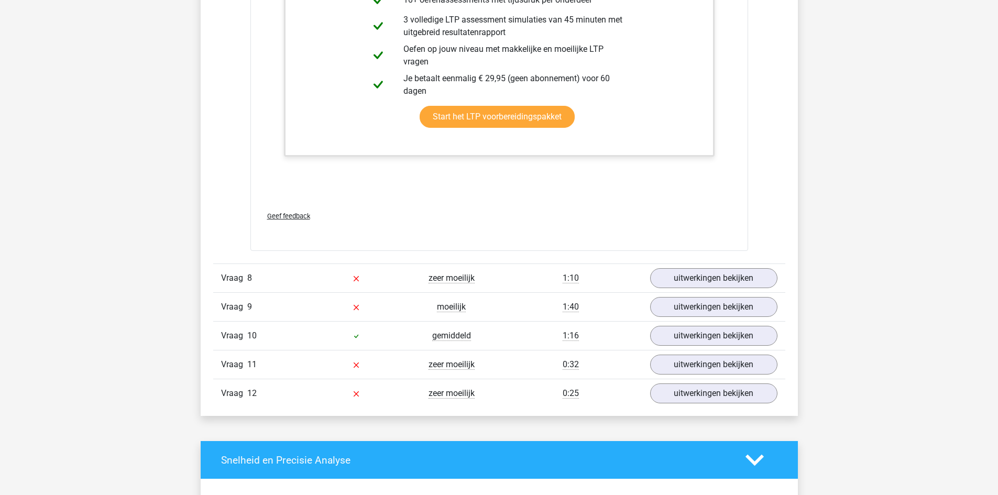
scroll to position [1728, 0]
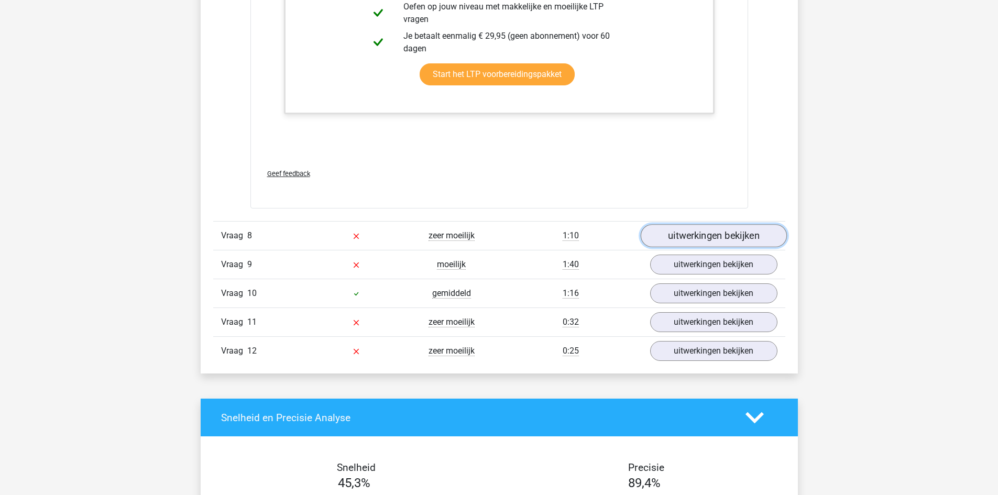
click at [711, 234] on link "uitwerkingen bekijken" at bounding box center [713, 235] width 146 height 23
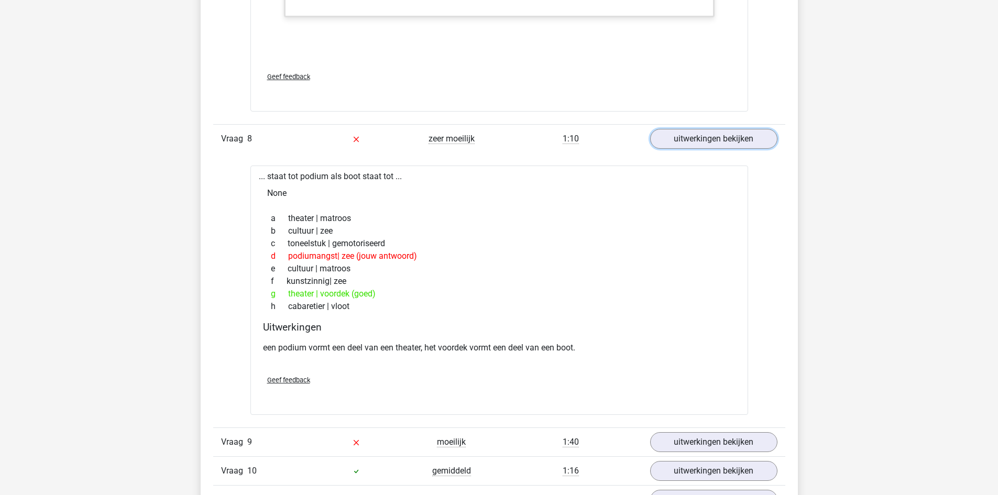
scroll to position [1833, 0]
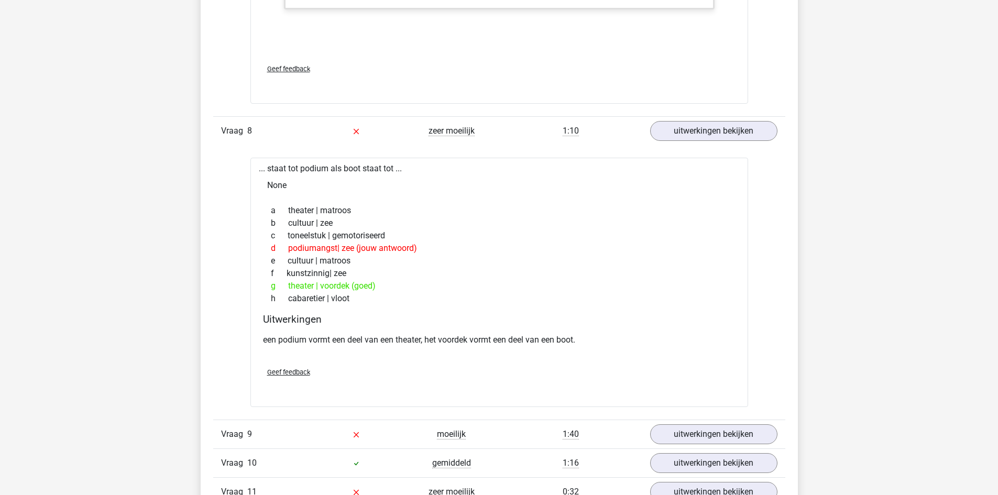
drag, startPoint x: 319, startPoint y: 285, endPoint x: 349, endPoint y: 286, distance: 29.3
click at [349, 286] on div "g theater | voordek (goed)" at bounding box center [499, 286] width 472 height 13
drag, startPoint x: 288, startPoint y: 285, endPoint x: 314, endPoint y: 285, distance: 26.7
click at [314, 285] on div "g theater | voordek (goed)" at bounding box center [499, 286] width 472 height 13
click at [310, 167] on div "... staat tot podium als boot staat tot ... None a theater | matroos b cultuur …" at bounding box center [499, 282] width 498 height 249
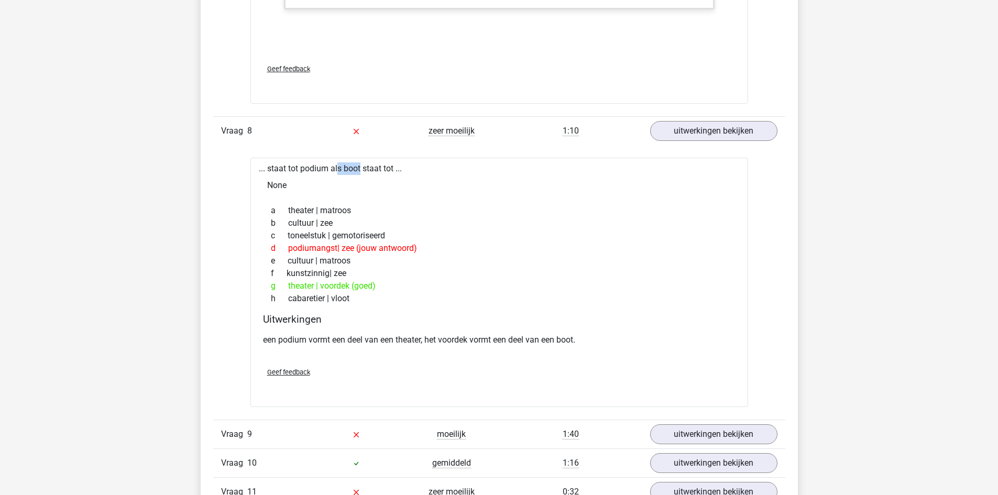
click at [310, 167] on div "... staat tot podium als boot staat tot ... None a theater | matroos b cultuur …" at bounding box center [499, 282] width 498 height 249
click at [334, 286] on div "g theater | voordek (goed)" at bounding box center [499, 286] width 472 height 13
click at [436, 290] on div "g theater | voordek (goed)" at bounding box center [499, 286] width 472 height 13
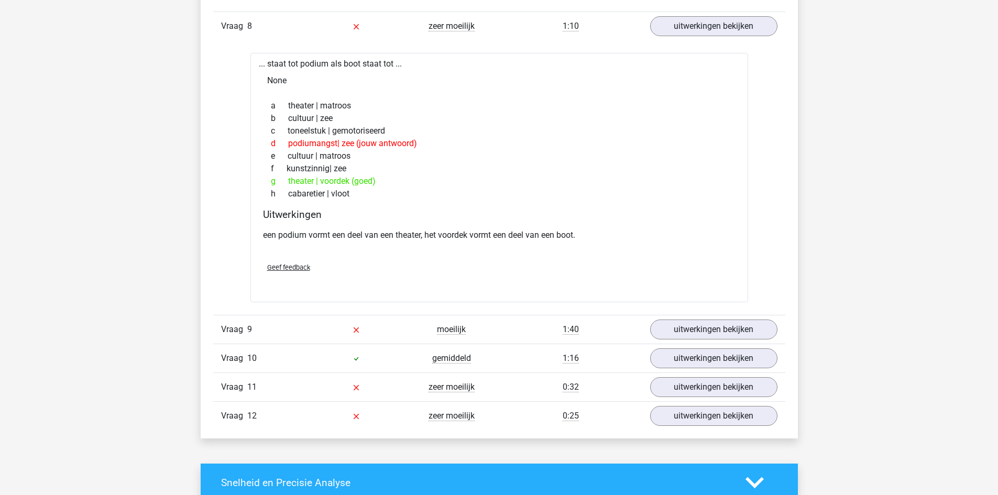
scroll to position [1990, 0]
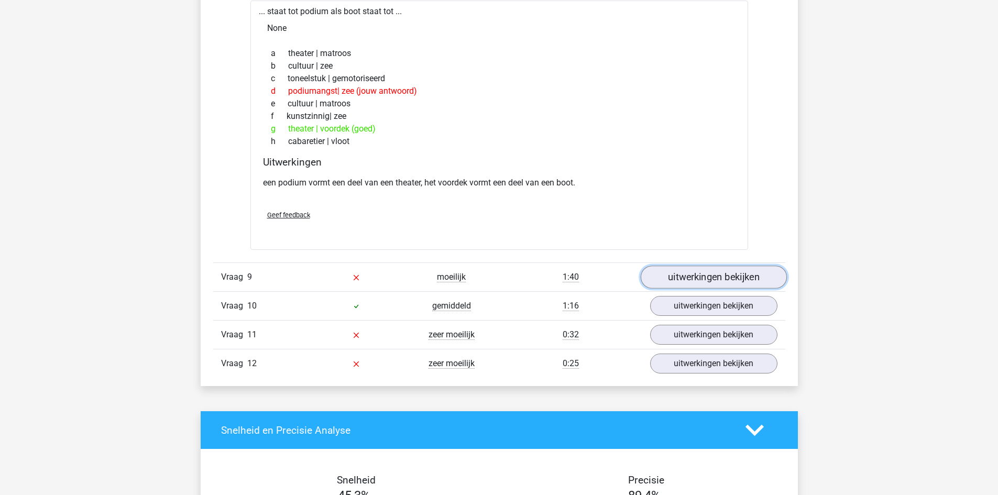
click at [710, 277] on link "uitwerkingen bekijken" at bounding box center [713, 277] width 146 height 23
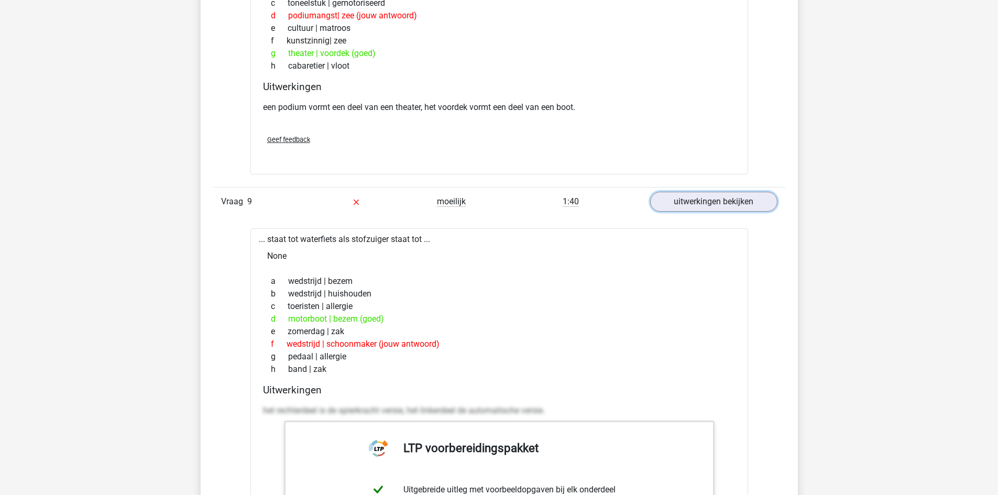
scroll to position [2095, 0]
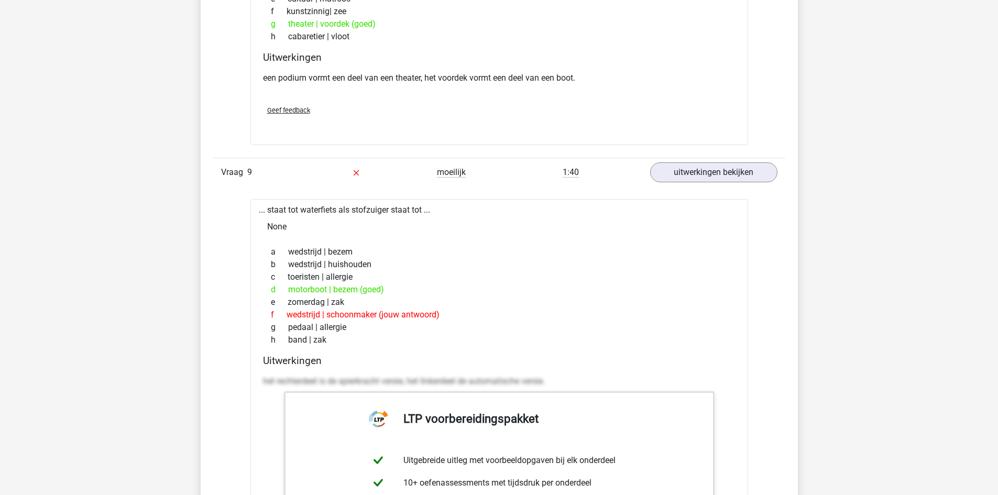
click at [305, 289] on div "d motorboot | bezem (goed)" at bounding box center [499, 289] width 472 height 13
click at [306, 290] on div "d motorboot | bezem (goed)" at bounding box center [499, 289] width 472 height 13
click at [297, 289] on div "d motorboot | bezem (goed)" at bounding box center [499, 289] width 472 height 13
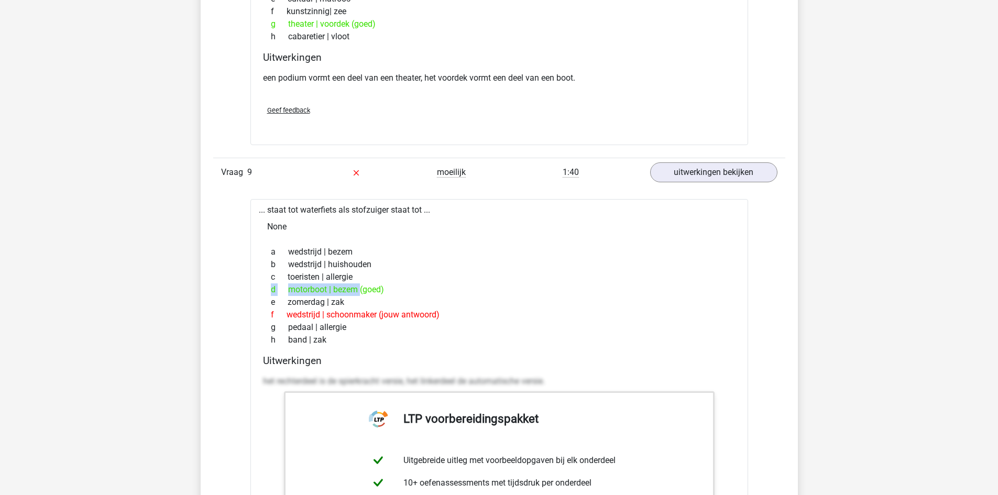
click at [305, 289] on div "d motorboot | bezem (goed)" at bounding box center [499, 289] width 472 height 13
drag, startPoint x: 289, startPoint y: 290, endPoint x: 326, endPoint y: 290, distance: 37.7
click at [326, 290] on div "d motorboot | bezem (goed)" at bounding box center [499, 289] width 472 height 13
click at [343, 288] on div "d motorboot | bezem (goed)" at bounding box center [499, 289] width 472 height 13
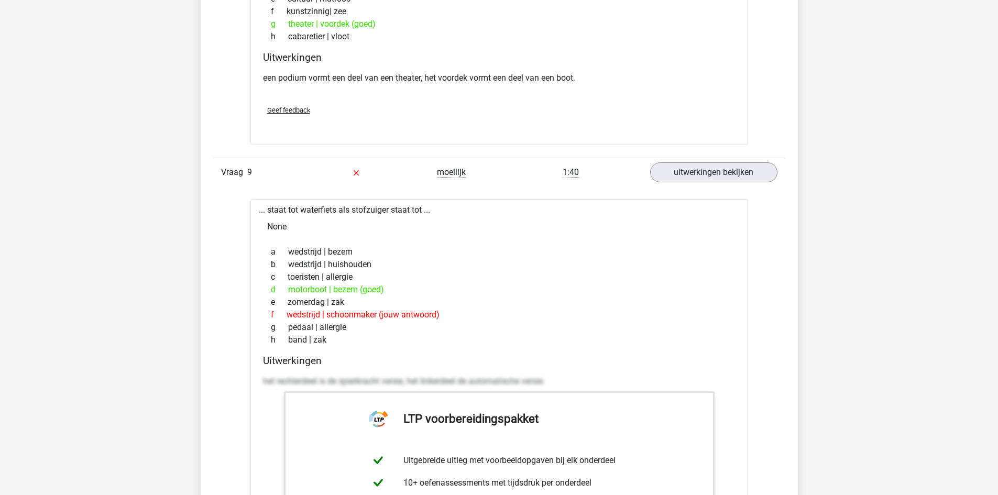
click at [445, 294] on div "d motorboot | bezem (goed)" at bounding box center [499, 289] width 472 height 13
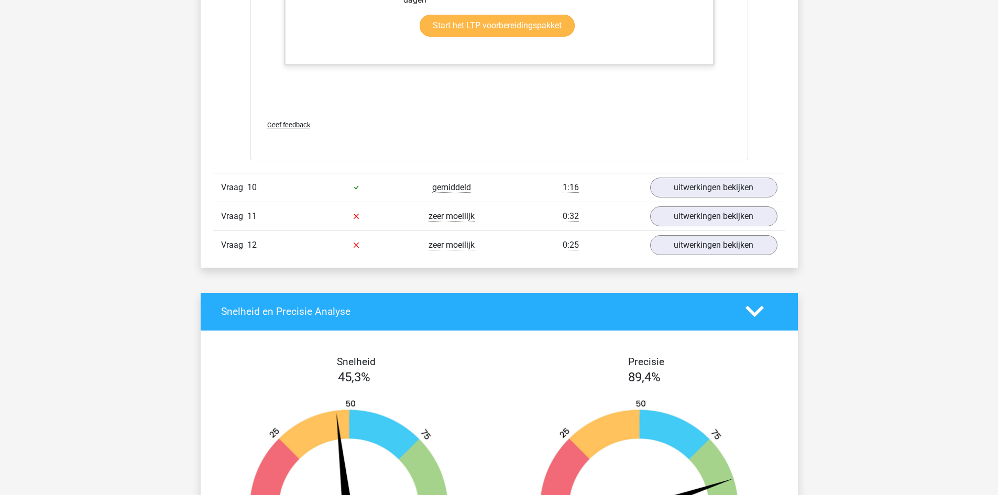
scroll to position [2671, 0]
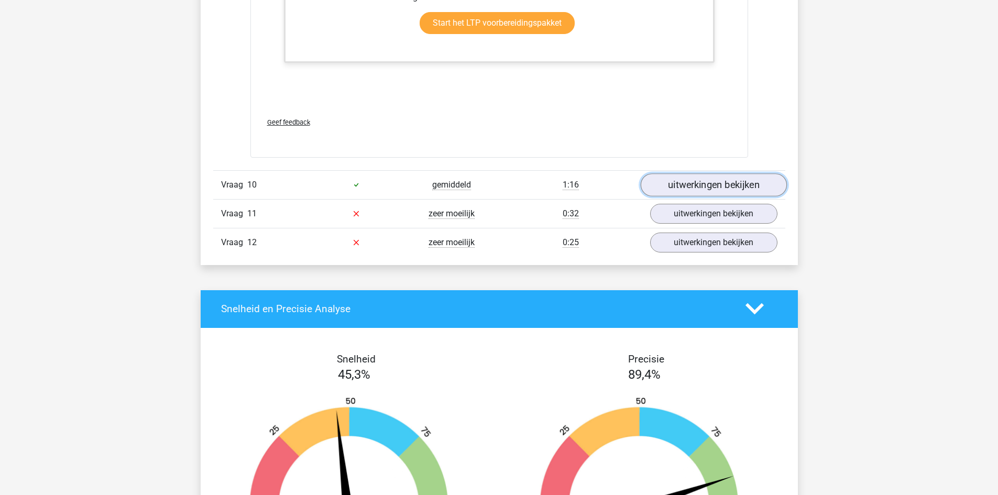
click at [725, 187] on link "uitwerkingen bekijken" at bounding box center [713, 184] width 146 height 23
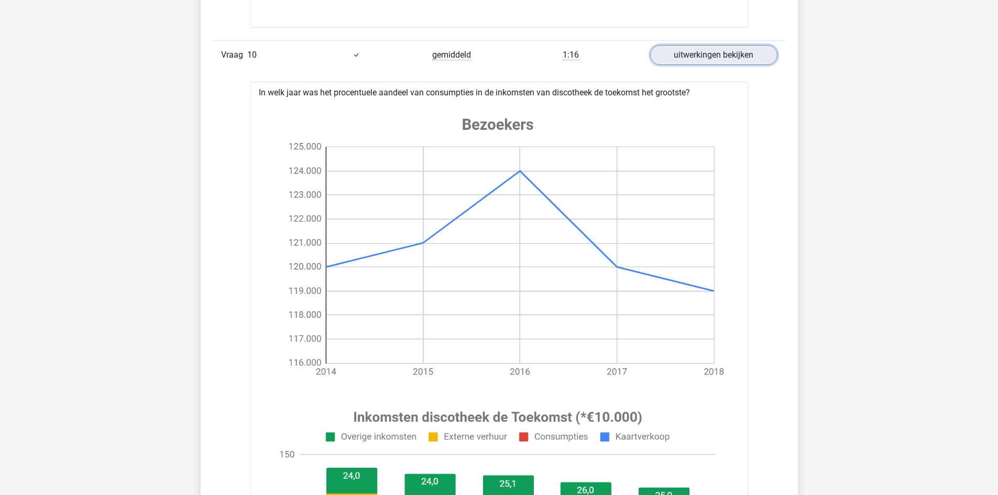
scroll to position [2776, 0]
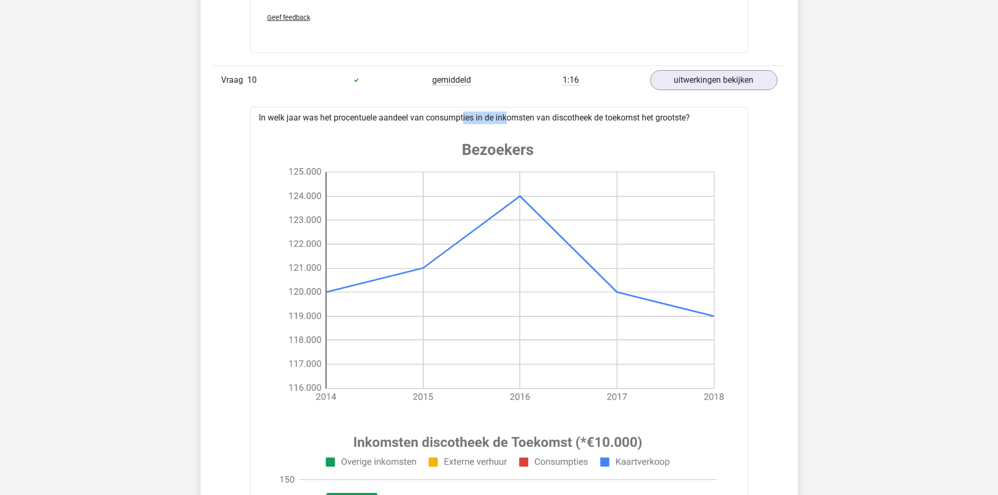
drag, startPoint x: 424, startPoint y: 119, endPoint x: 476, endPoint y: 120, distance: 51.9
drag, startPoint x: 259, startPoint y: 118, endPoint x: 672, endPoint y: 116, distance: 412.7
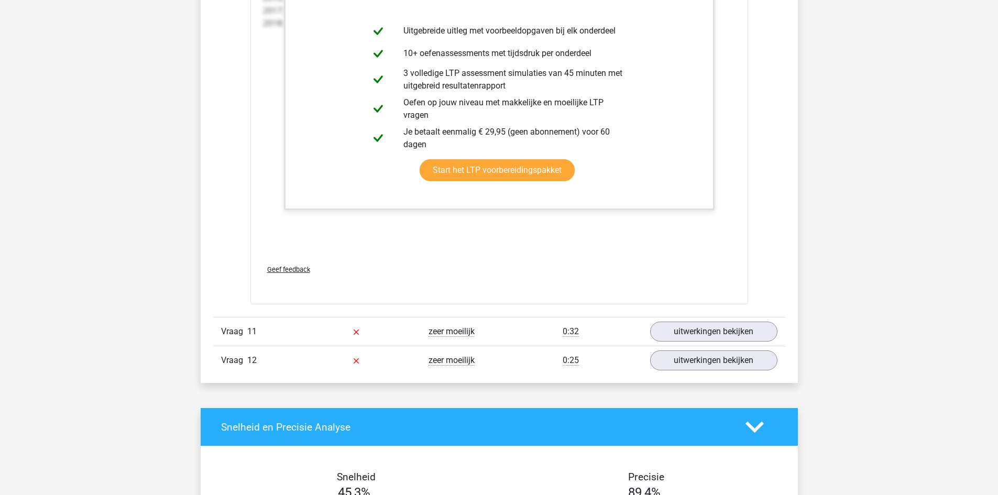
scroll to position [3614, 0]
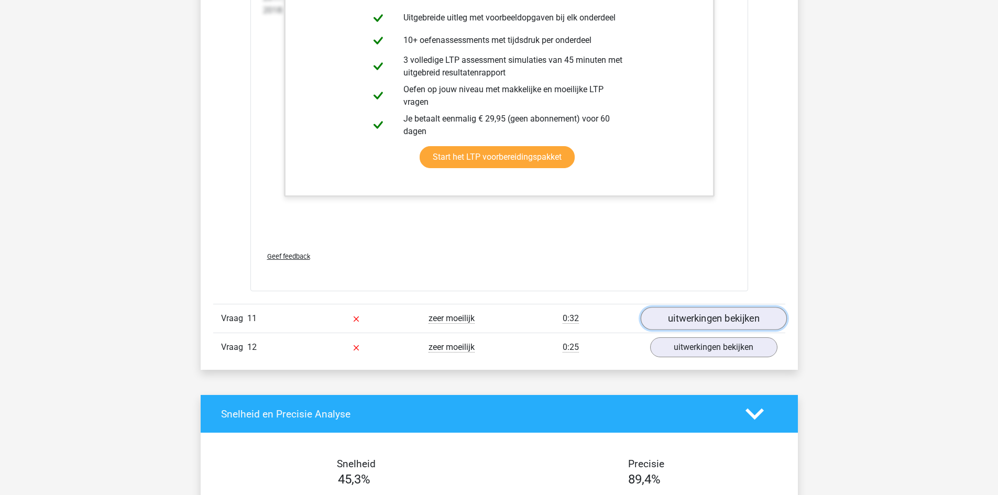
click at [708, 314] on link "uitwerkingen bekijken" at bounding box center [713, 318] width 146 height 23
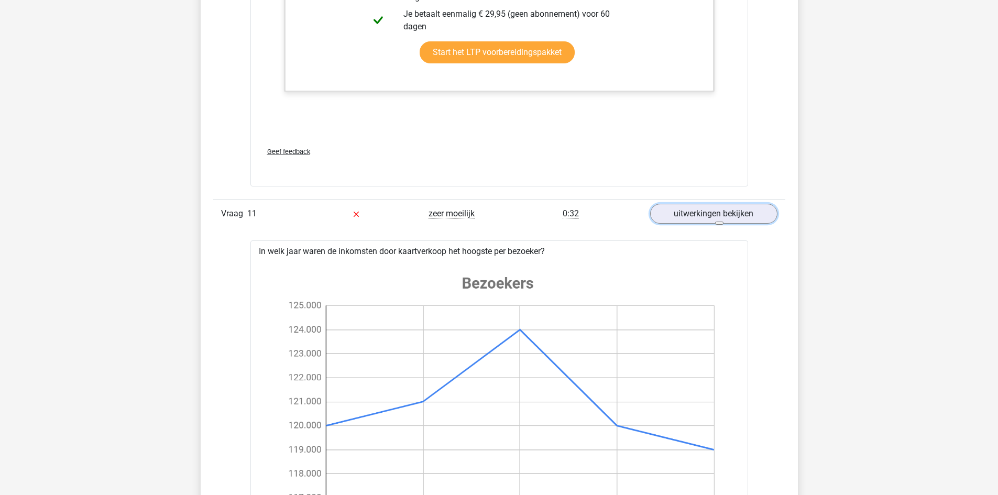
scroll to position [3771, 0]
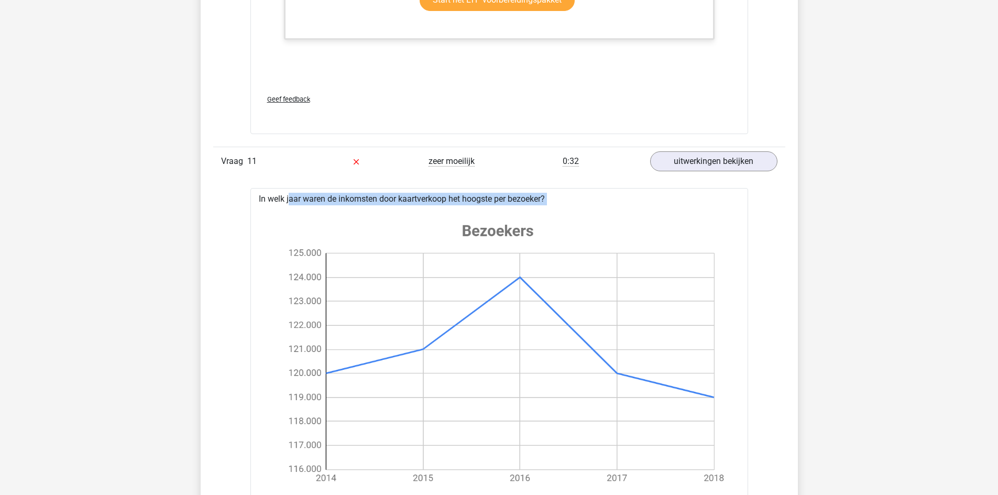
drag, startPoint x: 256, startPoint y: 197, endPoint x: 556, endPoint y: 205, distance: 300.2
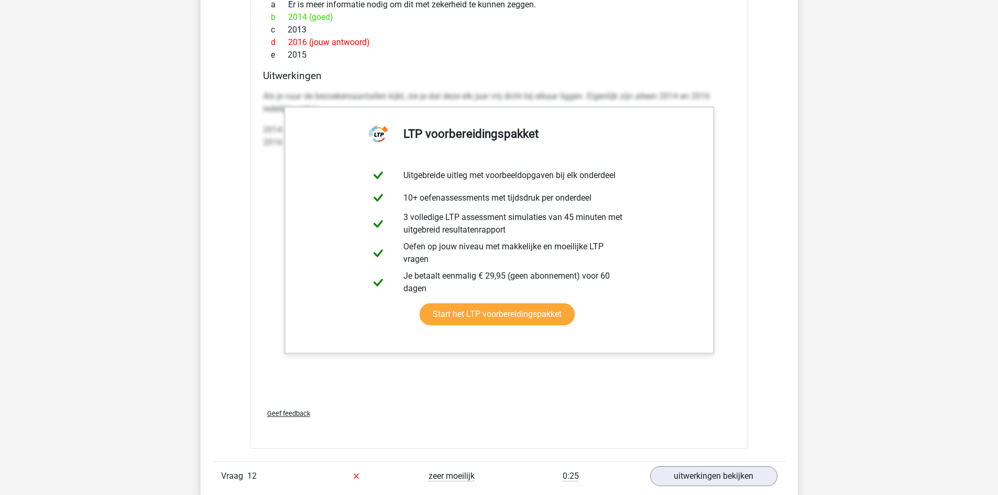
scroll to position [4609, 0]
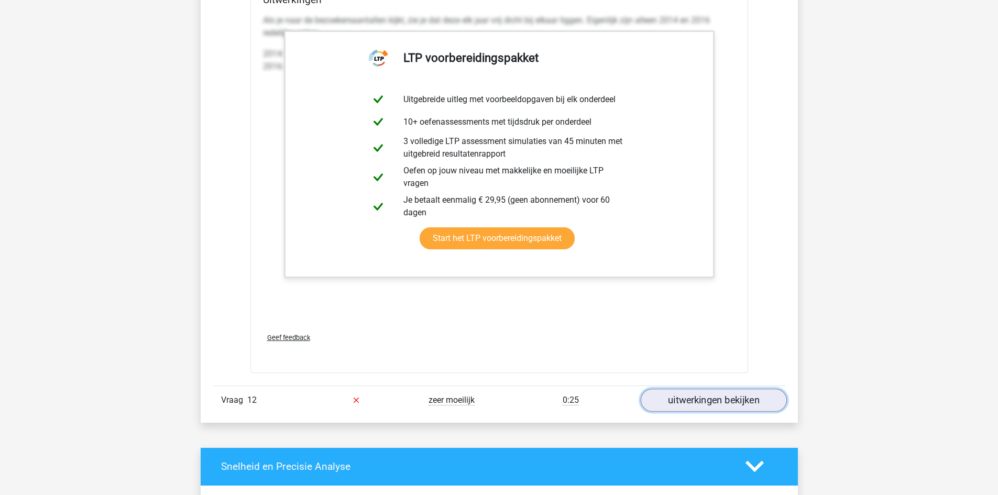
click at [721, 400] on link "uitwerkingen bekijken" at bounding box center [713, 400] width 146 height 23
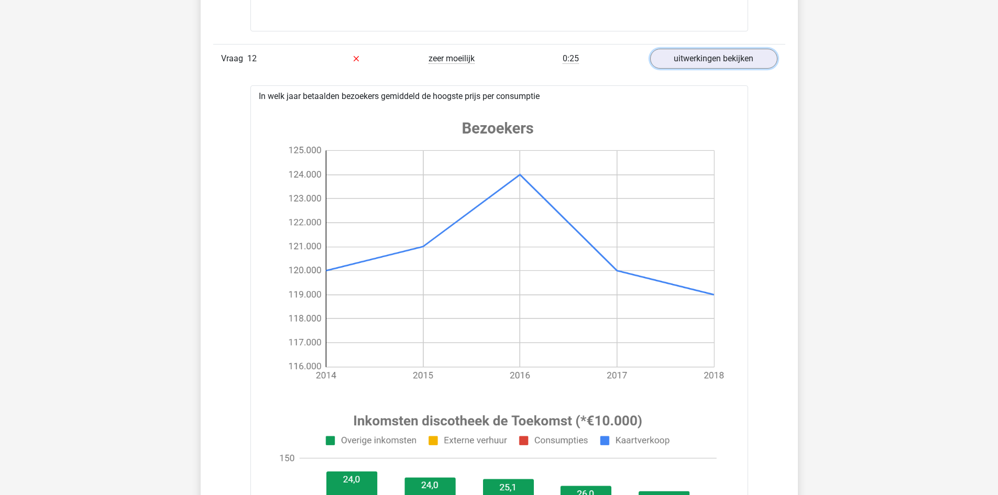
scroll to position [4923, 0]
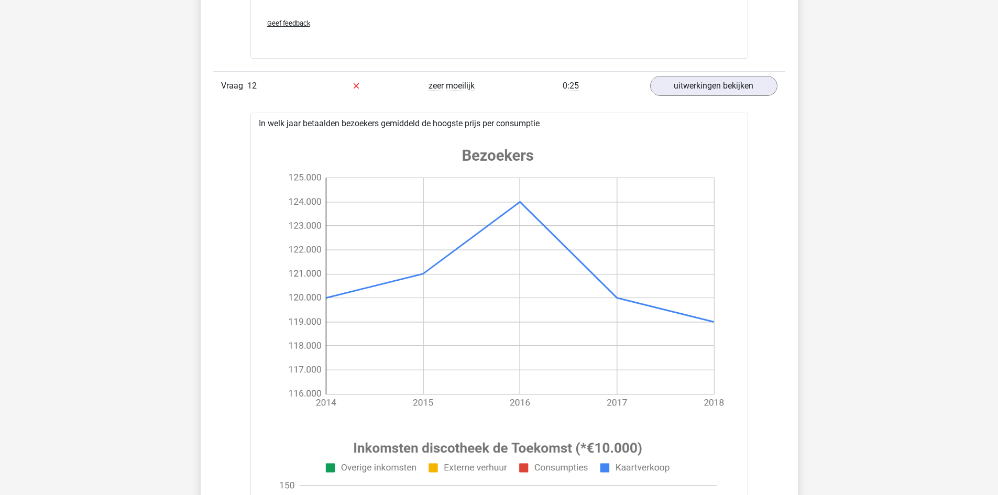
drag, startPoint x: 259, startPoint y: 123, endPoint x: 565, endPoint y: 120, distance: 305.9
click at [565, 120] on div "In welk jaar betaalden bezoekers gemiddeld de hoogste prijs per consumptie a Er…" at bounding box center [499, 482] width 498 height 738
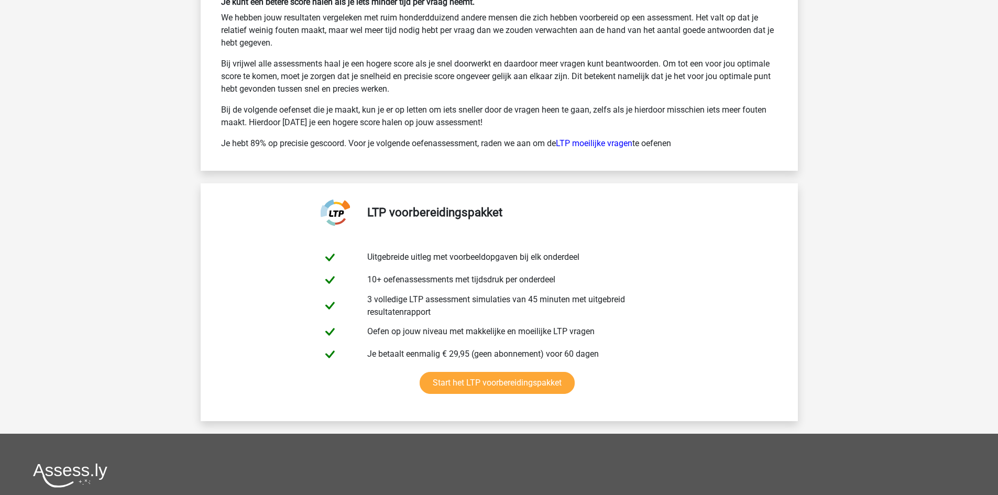
scroll to position [6262, 0]
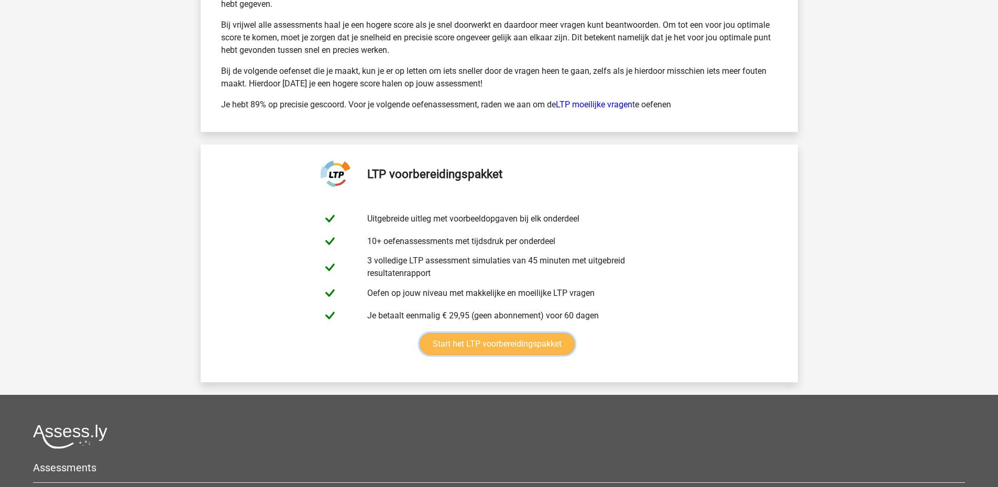
click at [497, 345] on link "Start het LTP voorbereidingspakket" at bounding box center [496, 344] width 155 height 22
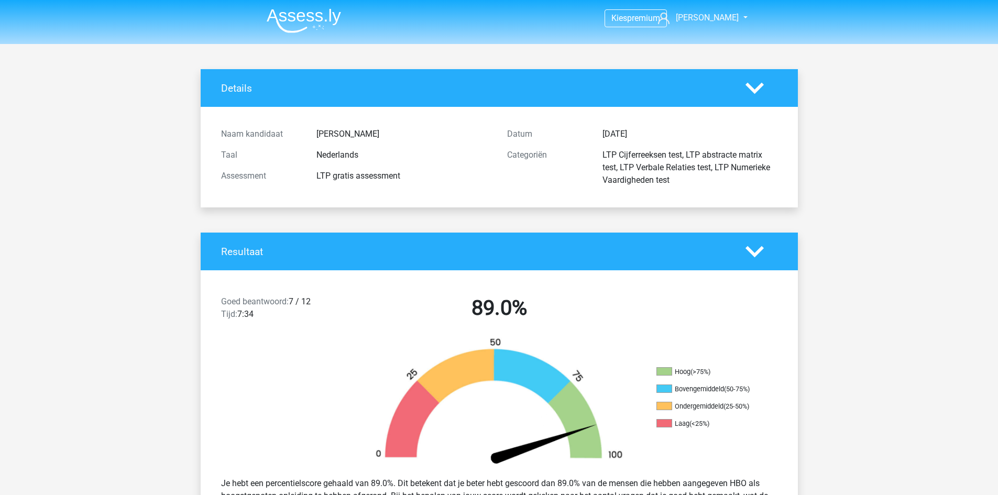
click at [299, 15] on img at bounding box center [304, 20] width 74 height 25
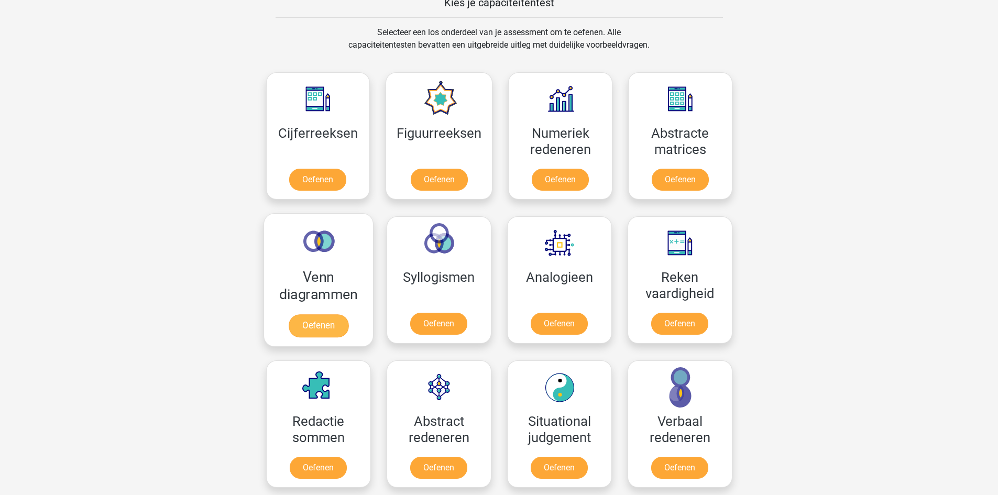
scroll to position [367, 0]
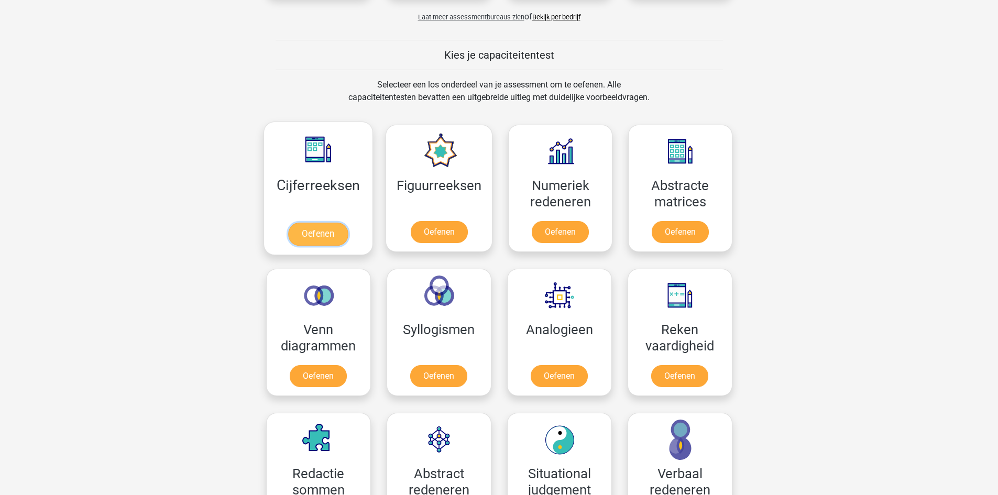
click at [324, 229] on link "Oefenen" at bounding box center [318, 234] width 60 height 23
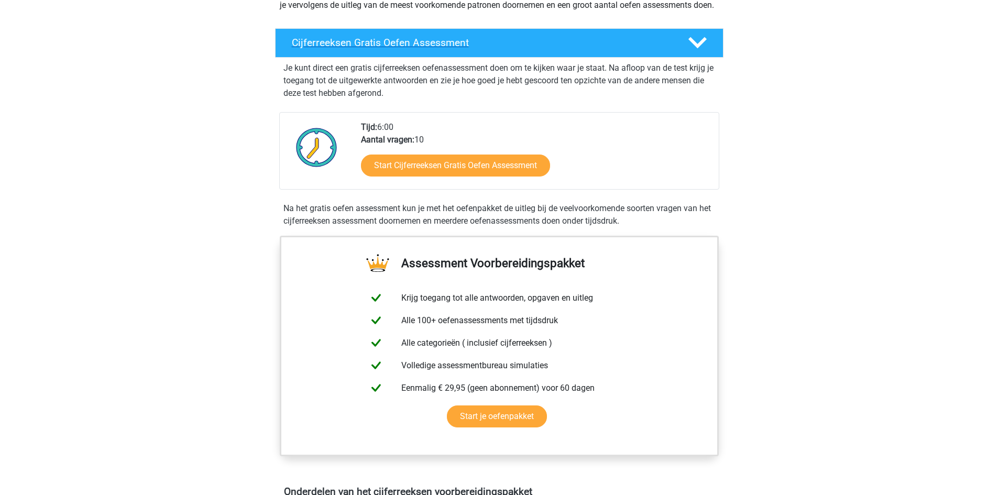
scroll to position [209, 0]
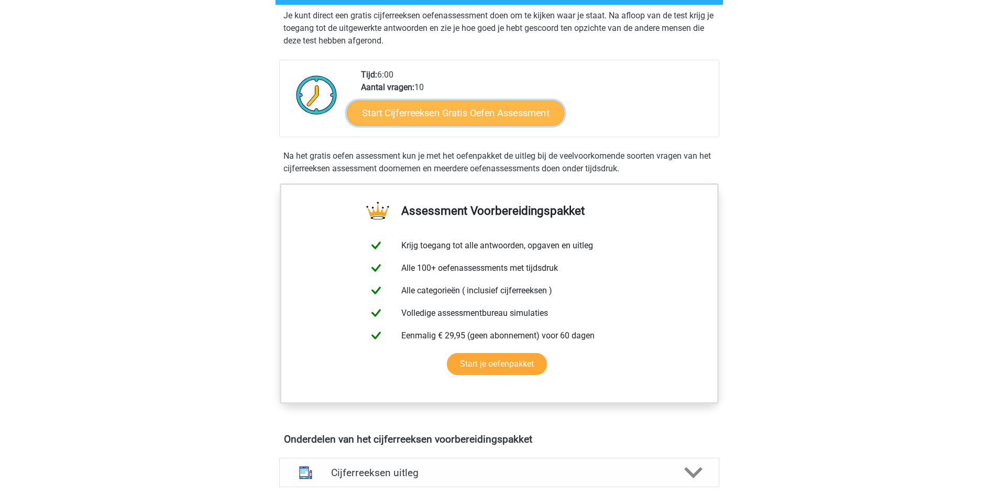
click at [451, 125] on link "Start Cijferreeksen Gratis Oefen Assessment" at bounding box center [455, 112] width 217 height 25
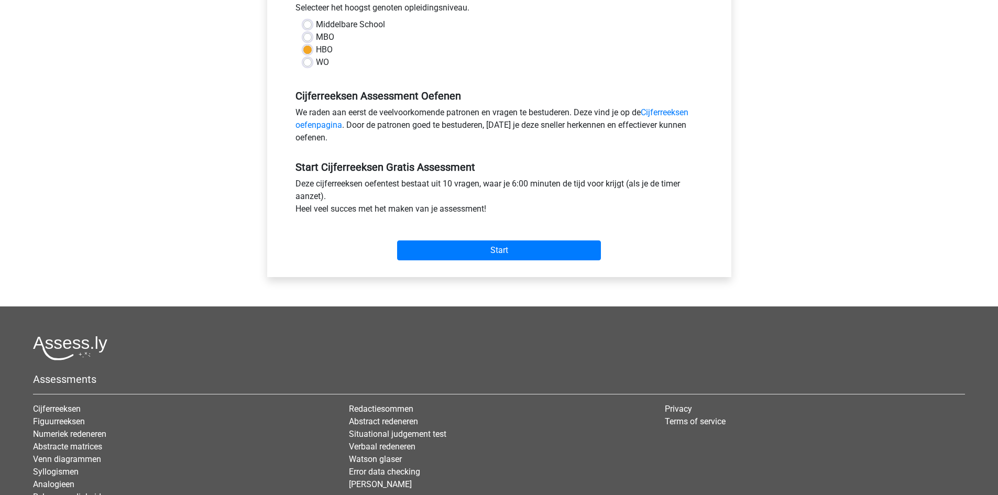
scroll to position [262, 0]
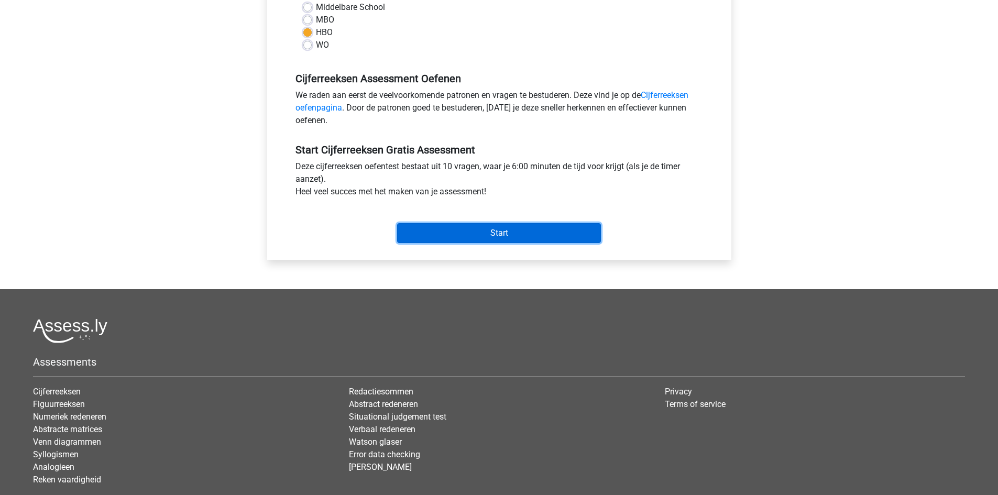
click at [523, 234] on input "Start" at bounding box center [499, 233] width 204 height 20
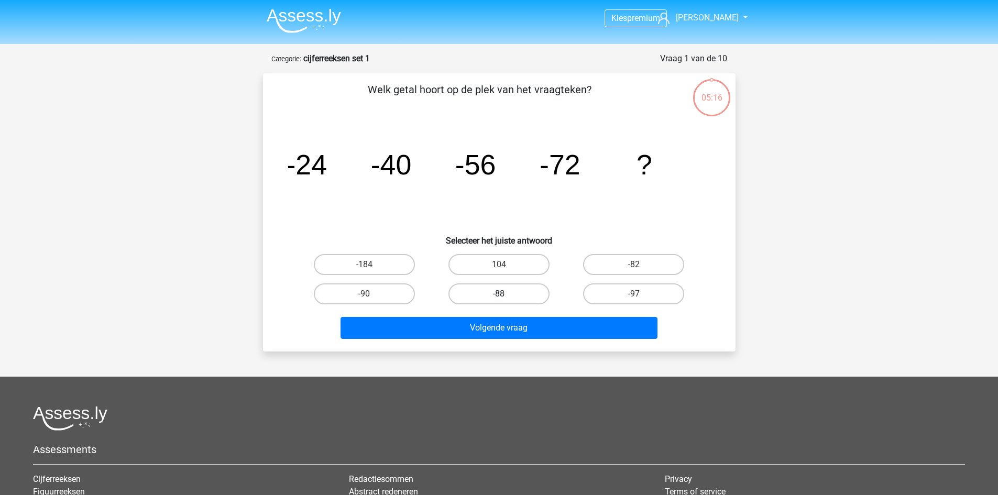
click at [506, 291] on label "-88" at bounding box center [498, 293] width 101 height 21
click at [505, 294] on input "-88" at bounding box center [502, 297] width 7 height 7
radio input "true"
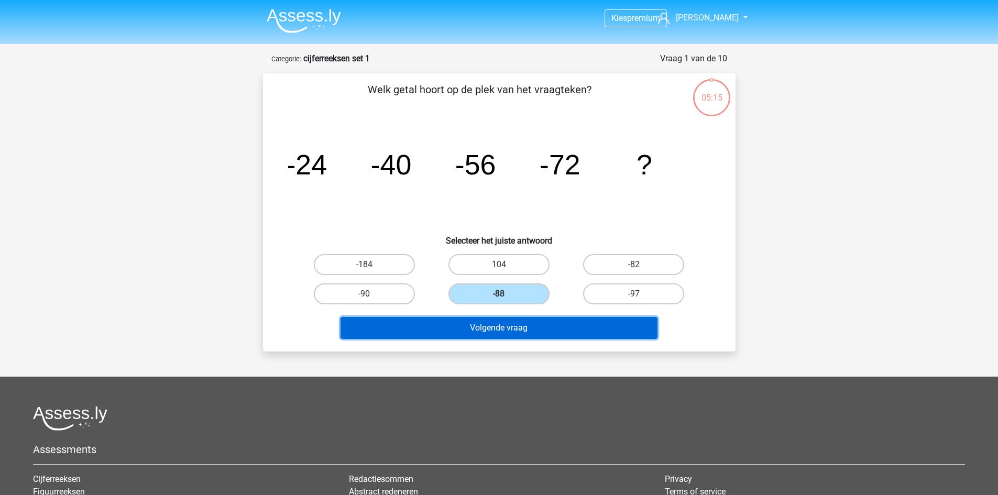
click at [520, 323] on button "Volgende vraag" at bounding box center [498, 328] width 317 height 22
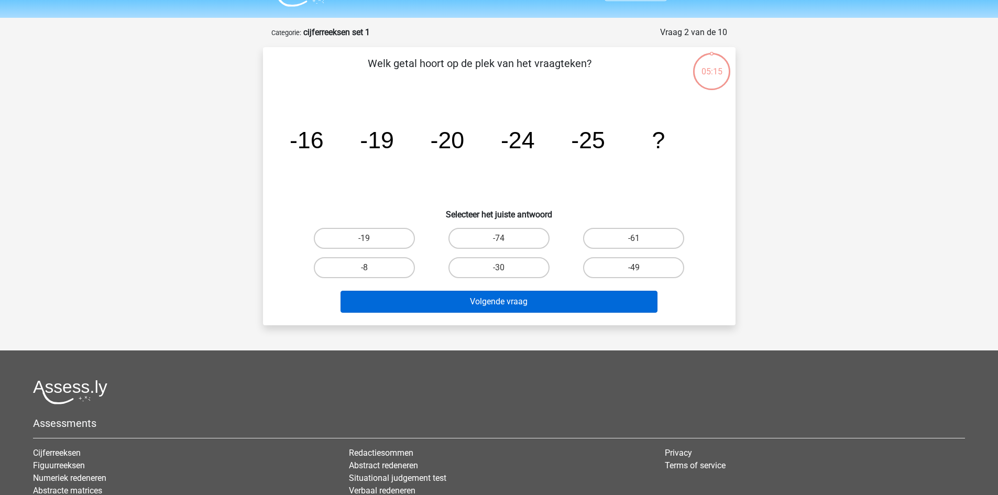
scroll to position [52, 0]
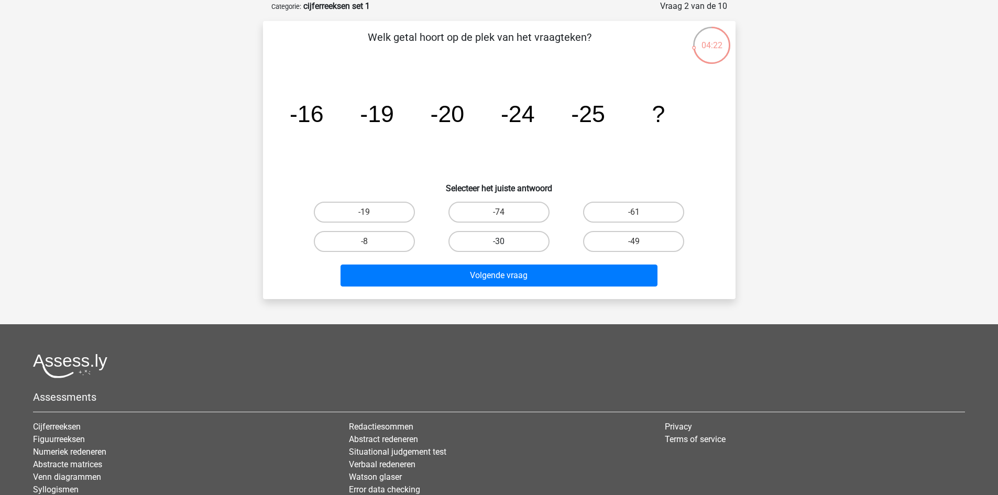
click at [511, 236] on label "-30" at bounding box center [498, 241] width 101 height 21
click at [505, 241] on input "-30" at bounding box center [502, 244] width 7 height 7
radio input "true"
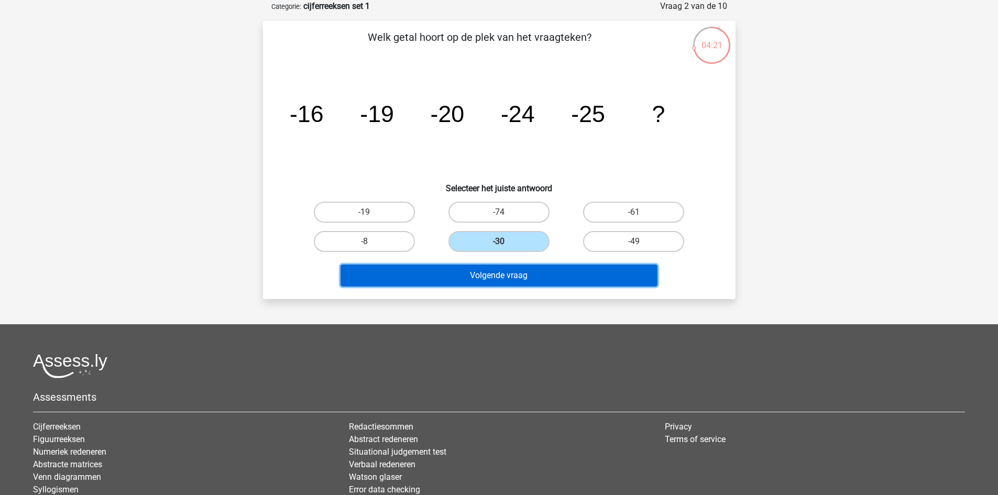
click at [510, 272] on button "Volgende vraag" at bounding box center [498, 275] width 317 height 22
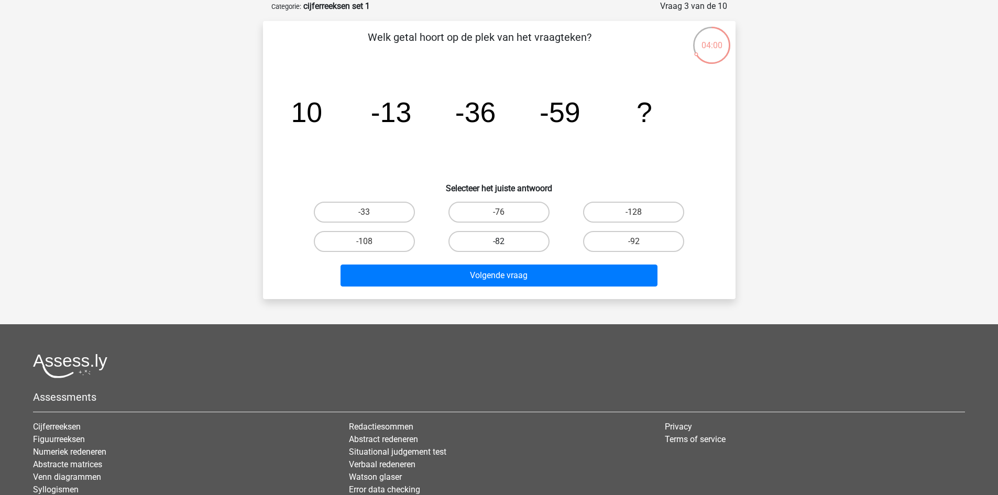
click at [517, 240] on label "-82" at bounding box center [498, 241] width 101 height 21
click at [505, 241] on input "-82" at bounding box center [502, 244] width 7 height 7
radio input "true"
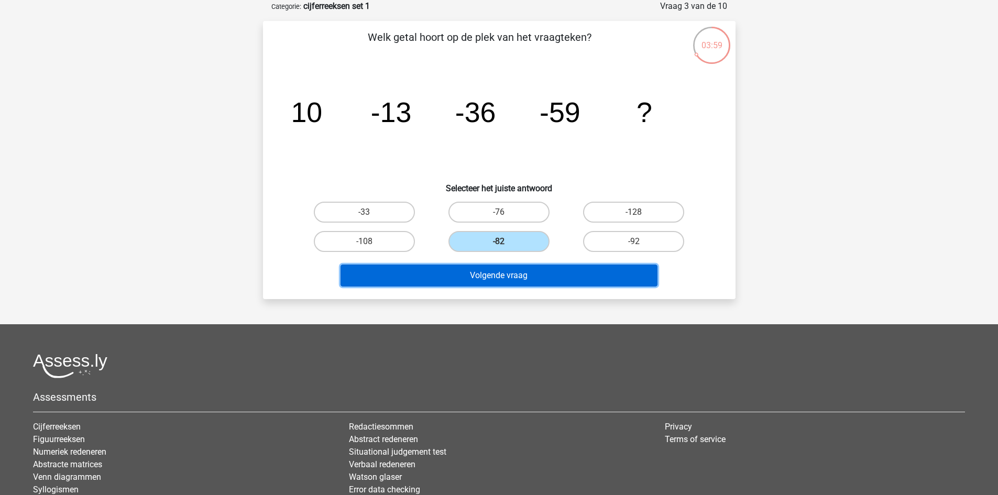
click at [524, 275] on button "Volgende vraag" at bounding box center [498, 275] width 317 height 22
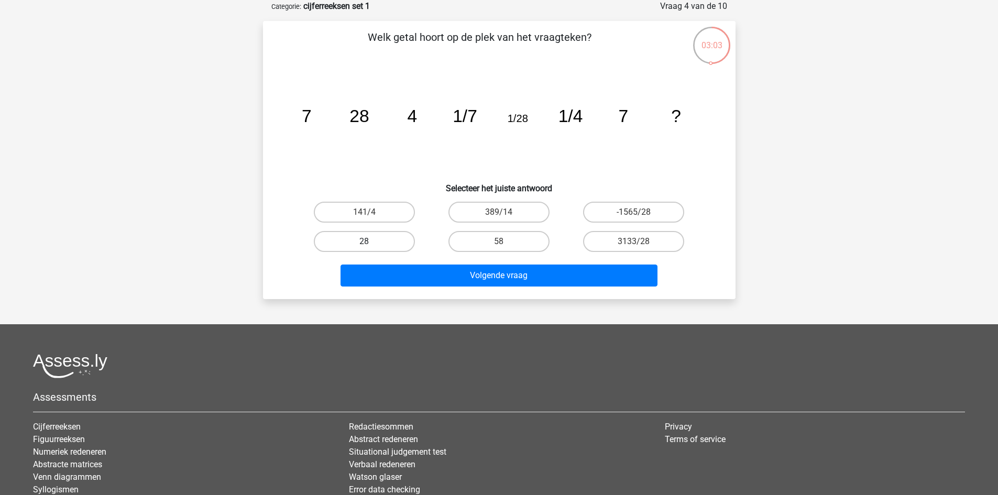
click at [376, 241] on label "28" at bounding box center [364, 241] width 101 height 21
click at [371, 241] on input "28" at bounding box center [367, 244] width 7 height 7
radio input "true"
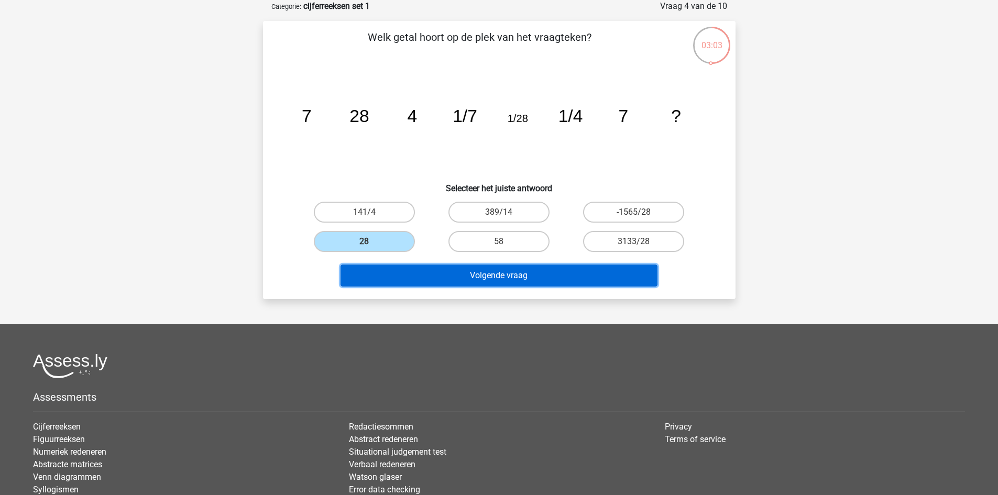
click at [449, 273] on button "Volgende vraag" at bounding box center [498, 275] width 317 height 22
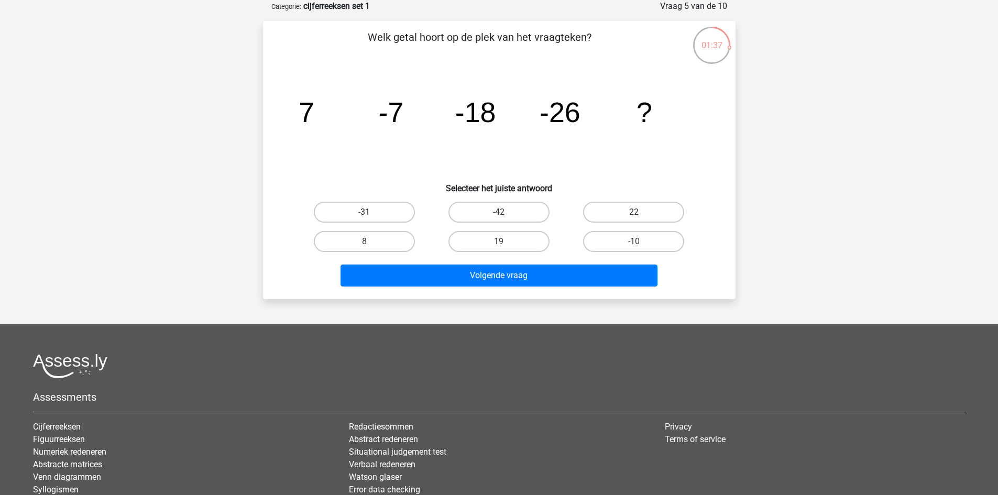
click at [353, 211] on label "-31" at bounding box center [364, 212] width 101 height 21
click at [364, 212] on input "-31" at bounding box center [367, 215] width 7 height 7
radio input "true"
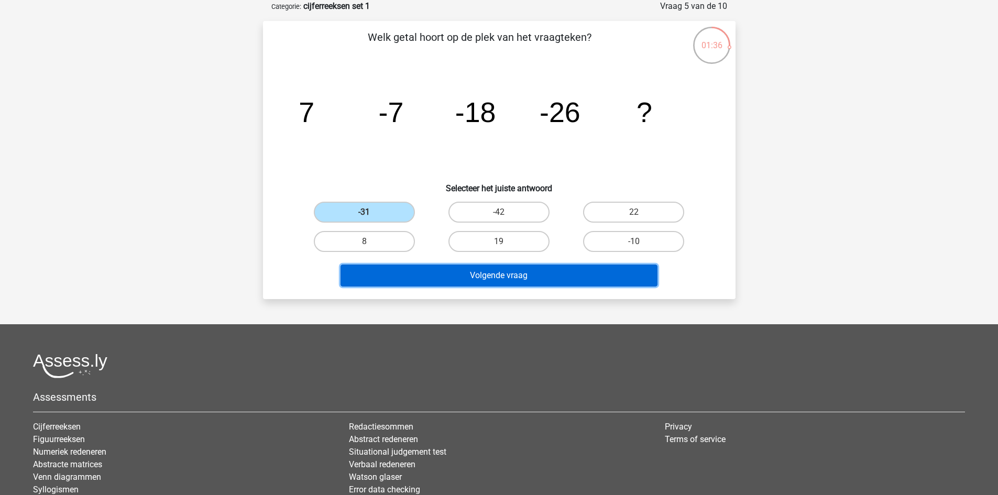
click at [507, 274] on button "Volgende vraag" at bounding box center [498, 275] width 317 height 22
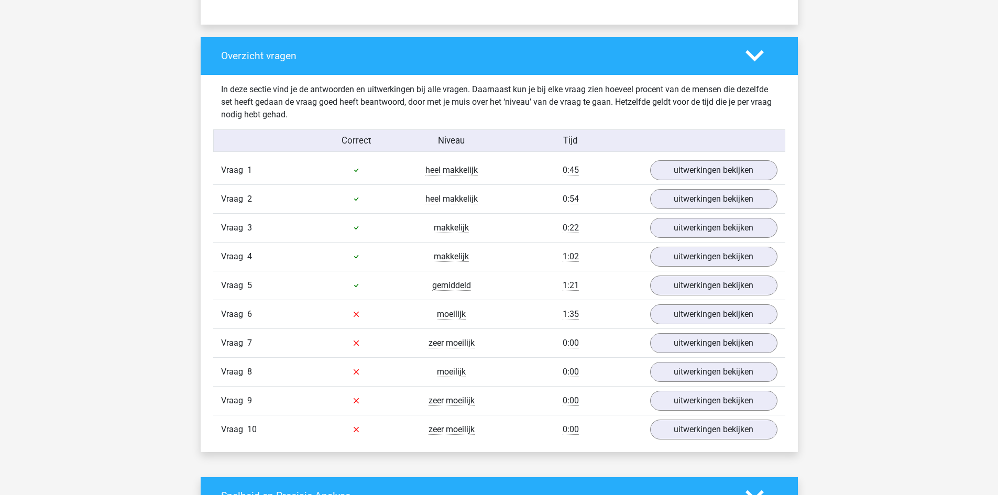
scroll to position [733, 0]
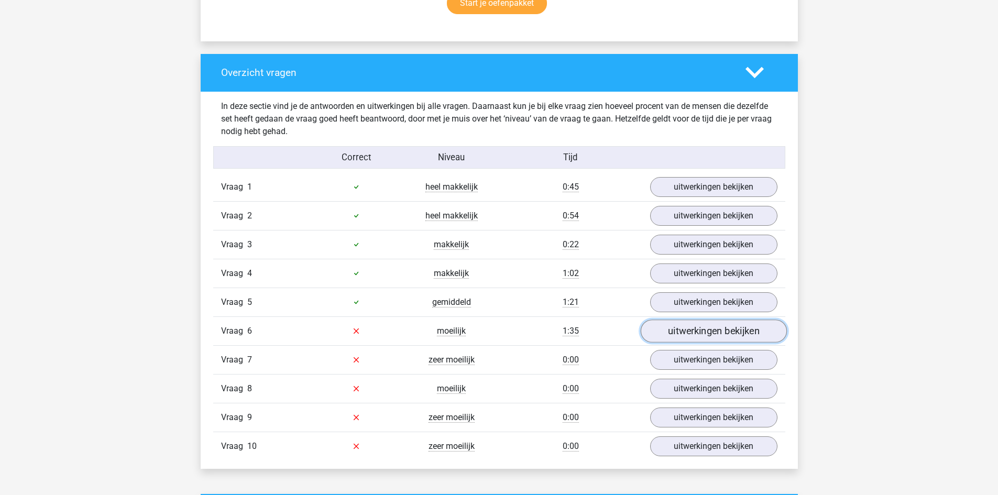
click at [721, 330] on link "uitwerkingen bekijken" at bounding box center [713, 330] width 146 height 23
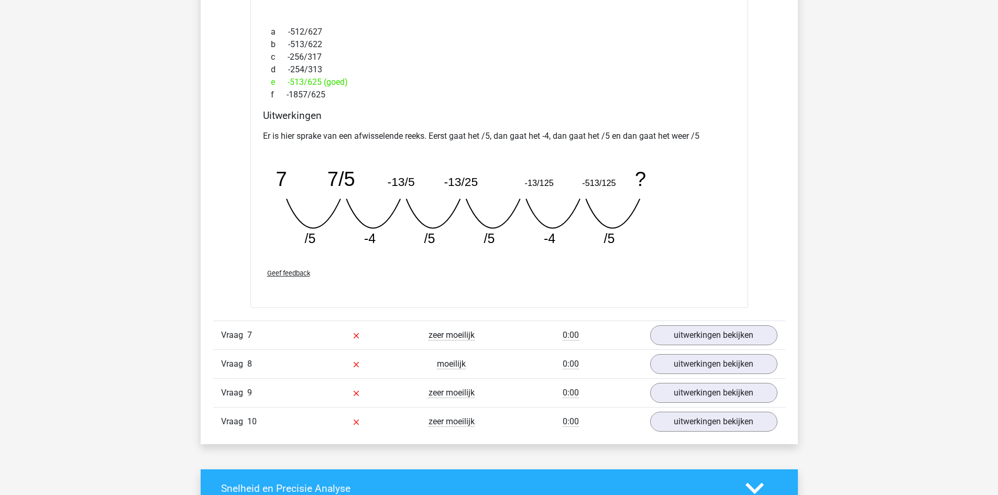
scroll to position [1257, 0]
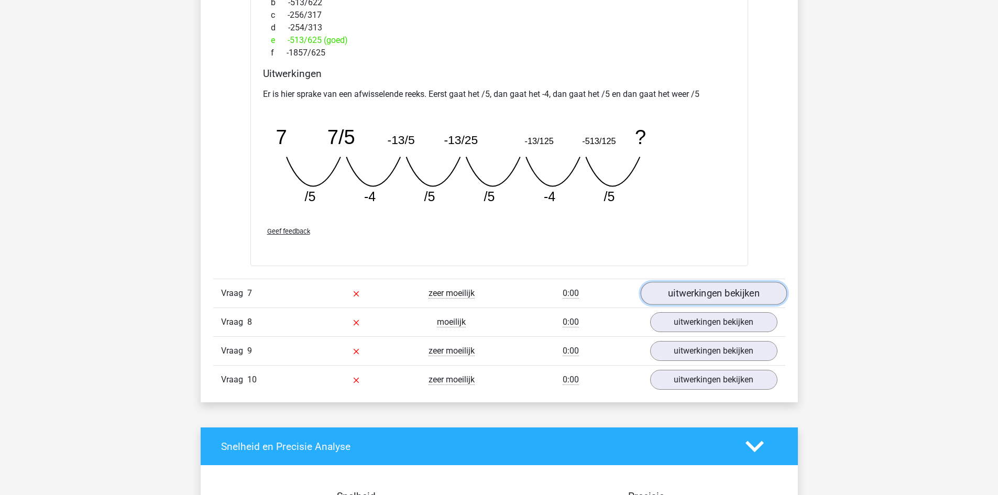
click at [726, 291] on link "uitwerkingen bekijken" at bounding box center [713, 293] width 146 height 23
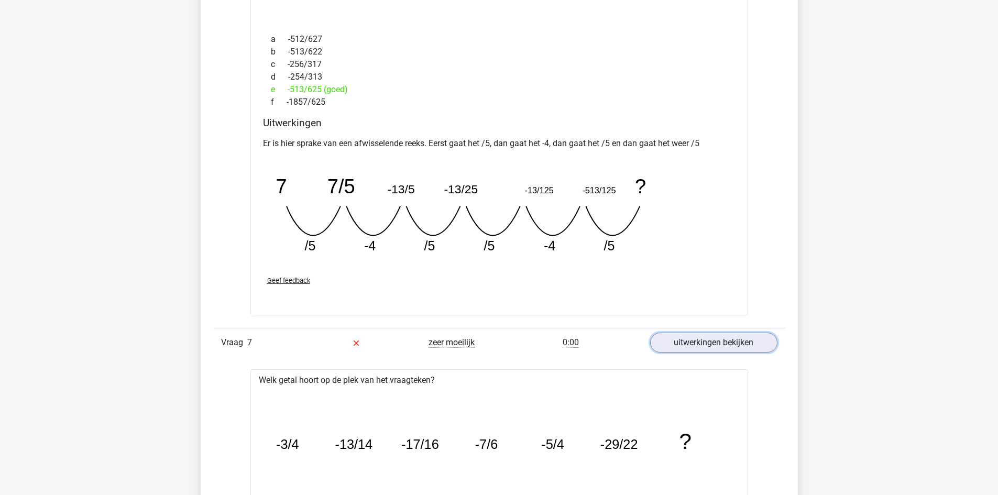
scroll to position [1205, 0]
